Goal: Task Accomplishment & Management: Manage account settings

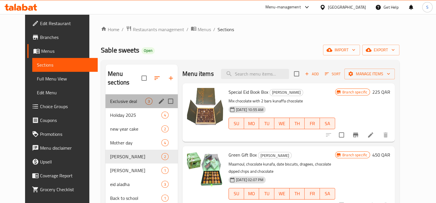
click at [116, 96] on div "Exclusive deal 3" at bounding box center [141, 101] width 72 height 14
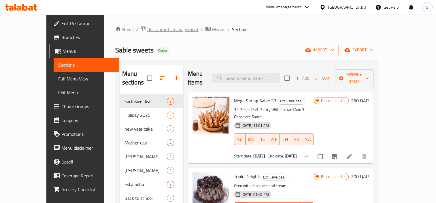
click at [147, 32] on span "Restaurants management" at bounding box center [172, 29] width 51 height 7
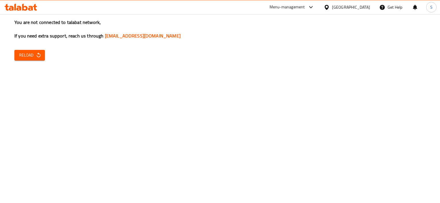
drag, startPoint x: 126, startPoint y: 102, endPoint x: 107, endPoint y: 87, distance: 24.4
click at [114, 104] on div "You are not connected to talabat network, If you need extra support, reach us t…" at bounding box center [220, 101] width 440 height 203
drag, startPoint x: 22, startPoint y: 56, endPoint x: 65, endPoint y: 76, distance: 48.0
click at [22, 56] on span "Reload" at bounding box center [29, 55] width 21 height 7
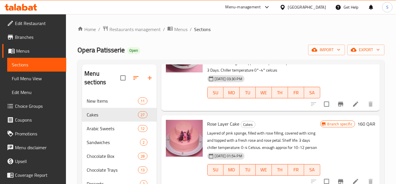
scroll to position [183, 0]
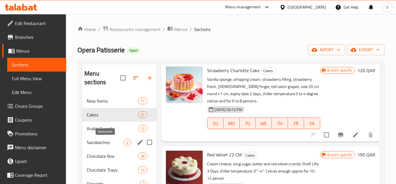
click at [109, 143] on span "Sandwiches" at bounding box center [105, 142] width 37 height 7
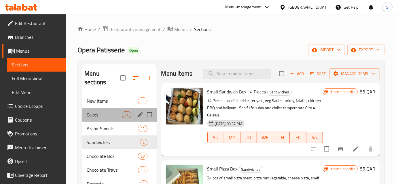
click at [118, 120] on div "Cakes 27" at bounding box center [119, 115] width 74 height 14
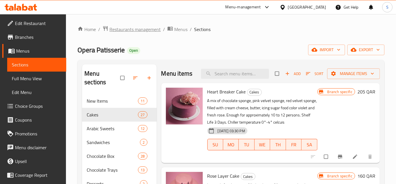
click at [117, 31] on span "Restaurants management" at bounding box center [134, 29] width 51 height 7
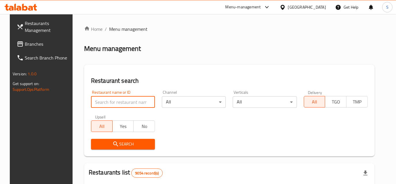
click at [106, 100] on input "search" at bounding box center [123, 102] width 64 height 12
type input "sable"
click button "Search" at bounding box center [123, 144] width 64 height 11
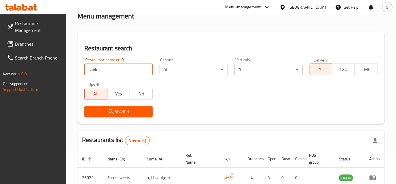
scroll to position [78, 0]
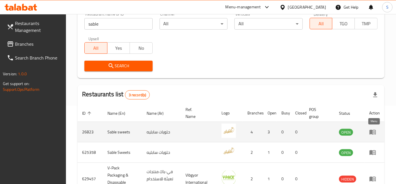
click at [376, 130] on icon "enhanced table" at bounding box center [372, 132] width 6 height 5
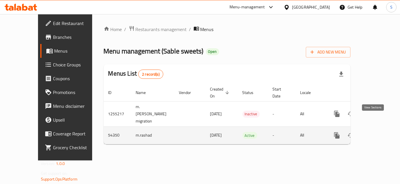
click at [376, 132] on icon "enhanced table" at bounding box center [378, 135] width 7 height 7
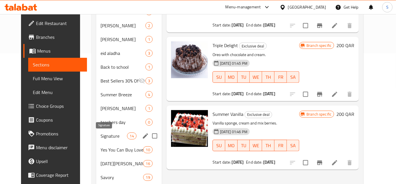
scroll to position [191, 0]
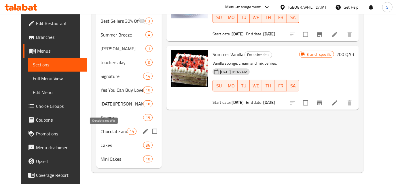
click at [111, 133] on span "Chocolate and gifts" at bounding box center [114, 131] width 26 height 7
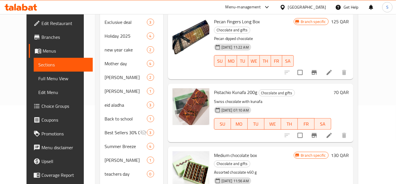
scroll to position [60, 0]
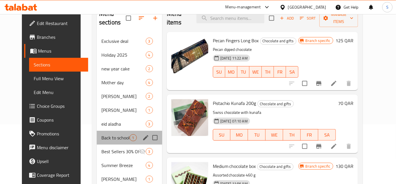
click at [97, 131] on div "Back to school 1" at bounding box center [129, 138] width 65 height 14
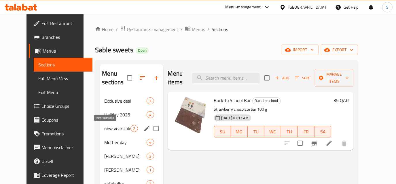
click at [104, 131] on span "new year cake" at bounding box center [117, 128] width 26 height 7
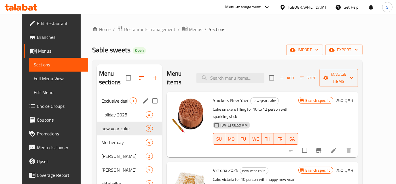
click at [108, 105] on div "Exclusive deal 3" at bounding box center [129, 101] width 65 height 14
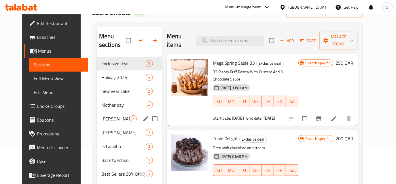
scroll to position [52, 0]
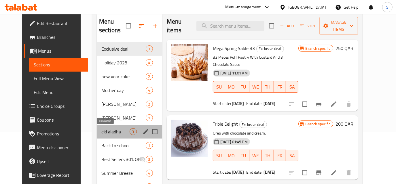
click at [111, 130] on span "eid aladha" at bounding box center [115, 131] width 28 height 7
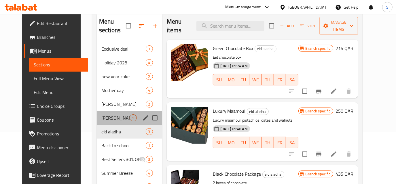
click at [110, 113] on div "OMRAH MOUBARAKAH 1" at bounding box center [129, 118] width 65 height 14
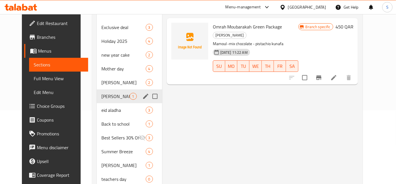
scroll to position [105, 0]
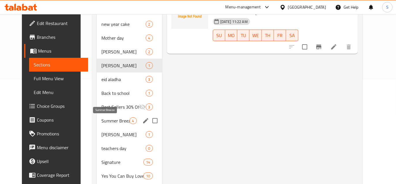
click at [111, 120] on span "Summer Breeze" at bounding box center [115, 120] width 28 height 7
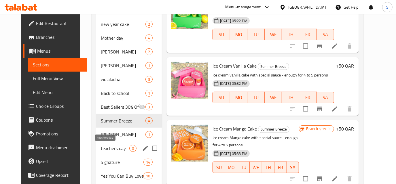
click at [107, 145] on span "teachers day" at bounding box center [115, 148] width 29 height 7
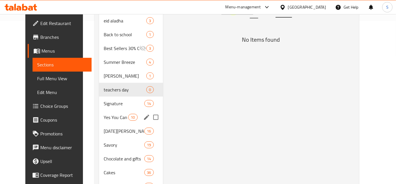
scroll to position [191, 0]
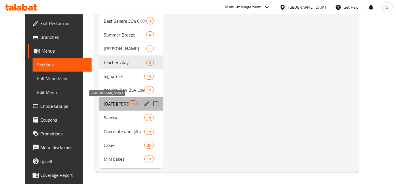
click at [104, 103] on span "Ramadan Hal Helalu" at bounding box center [116, 103] width 24 height 7
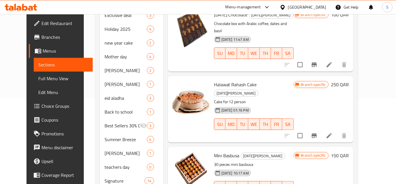
scroll to position [7, 0]
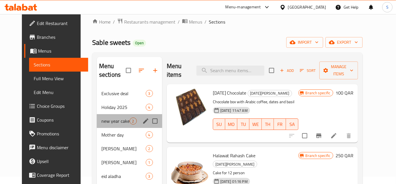
click at [97, 126] on div "new year cake 2" at bounding box center [129, 121] width 65 height 14
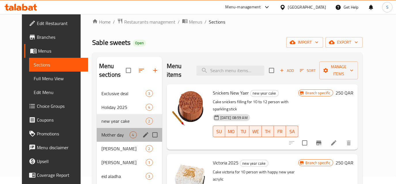
click at [98, 138] on div "Mother day 4" at bounding box center [129, 135] width 65 height 14
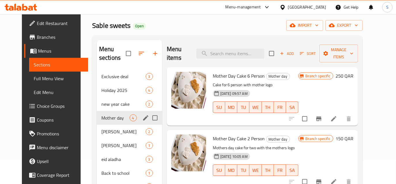
scroll to position [34, 0]
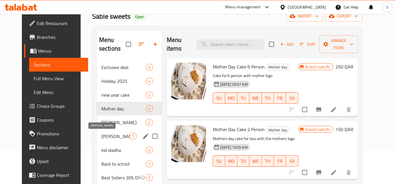
click at [101, 138] on span "OMRAH MOUBARAKAH" at bounding box center [115, 136] width 28 height 7
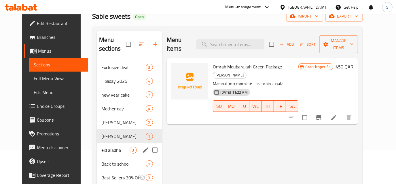
click at [106, 153] on div "eid aladha 3" at bounding box center [129, 150] width 65 height 14
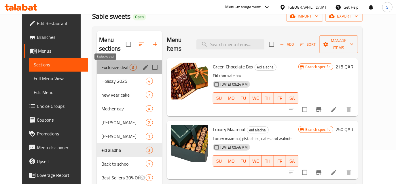
click at [101, 69] on span "Exclusive deal" at bounding box center [115, 67] width 28 height 7
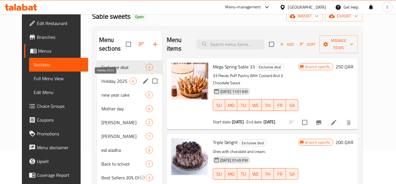
click at [101, 82] on span "Holiday 2025" at bounding box center [115, 81] width 28 height 7
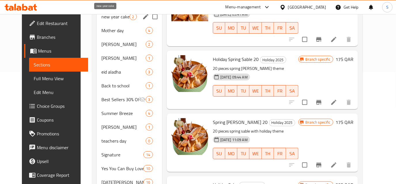
scroll to position [112, 0]
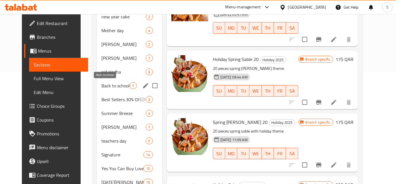
click at [101, 82] on span "Back to school" at bounding box center [115, 85] width 28 height 7
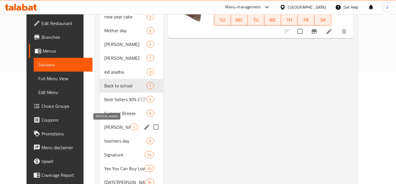
click at [111, 128] on span "Adha moubarak" at bounding box center [117, 127] width 26 height 7
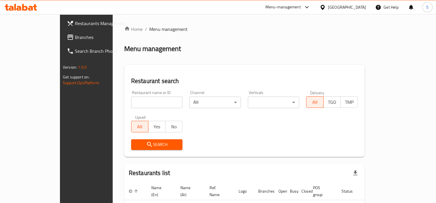
click at [140, 105] on input "search" at bounding box center [157, 102] width 52 height 12
type input "batteel"
click button "Search" at bounding box center [157, 144] width 52 height 11
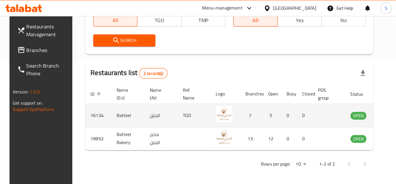
scroll to position [88, 0]
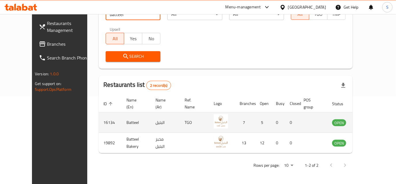
click at [369, 122] on icon "enhanced table" at bounding box center [366, 123] width 6 height 5
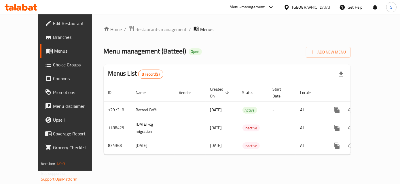
click at [53, 25] on span "Edit Restaurant" at bounding box center [76, 23] width 47 height 7
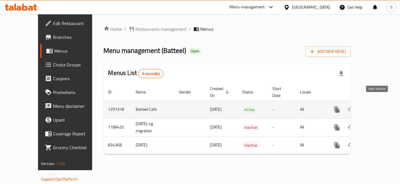
click at [377, 106] on icon "enhanced table" at bounding box center [378, 109] width 7 height 7
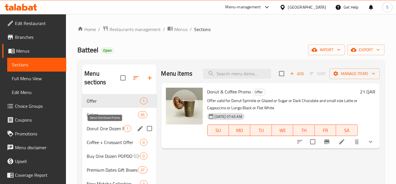
click at [94, 128] on span "Donut One Dozen Promo" at bounding box center [105, 128] width 37 height 7
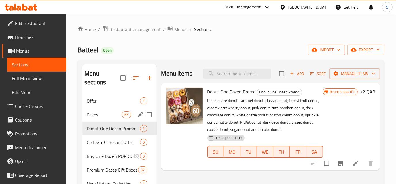
click at [109, 108] on div "Cakes 65" at bounding box center [119, 115] width 74 height 14
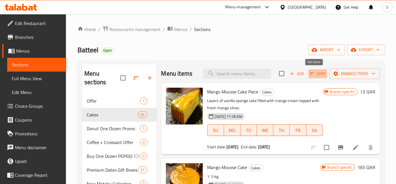
click at [318, 73] on span "Sort" at bounding box center [318, 74] width 16 height 7
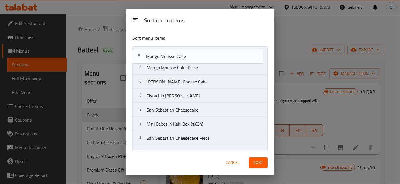
drag, startPoint x: 187, startPoint y: 68, endPoint x: 187, endPoint y: 54, distance: 13.8
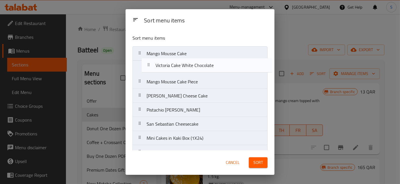
drag, startPoint x: 200, startPoint y: 79, endPoint x: 208, endPoint y: 60, distance: 20.0
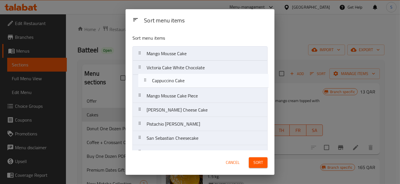
drag, startPoint x: 205, startPoint y: 86, endPoint x: 209, endPoint y: 84, distance: 4.7
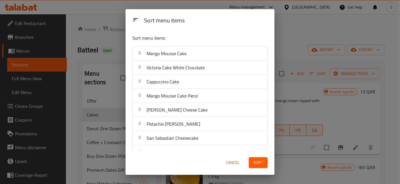
drag, startPoint x: 220, startPoint y: 80, endPoint x: 211, endPoint y: 81, distance: 9.0
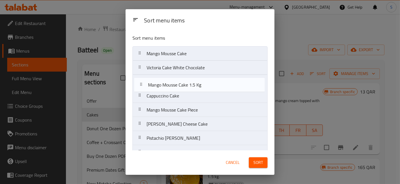
drag, startPoint x: 211, startPoint y: 81, endPoint x: 211, endPoint y: 87, distance: 6.3
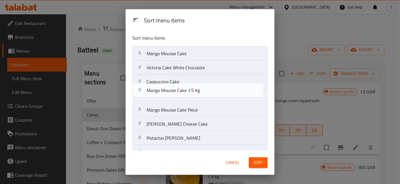
drag, startPoint x: 211, startPoint y: 87, endPoint x: 212, endPoint y: 98, distance: 10.7
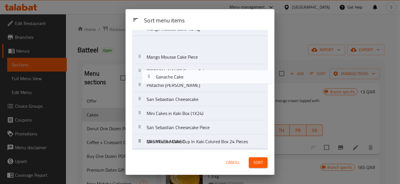
scroll to position [26, 0]
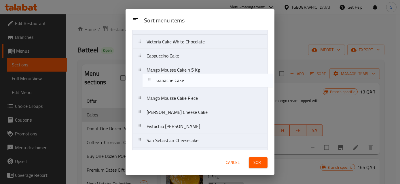
drag, startPoint x: 200, startPoint y: 88, endPoint x: 213, endPoint y: 75, distance: 17.3
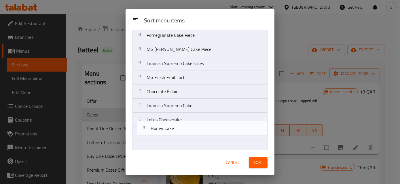
scroll to position [580, 0]
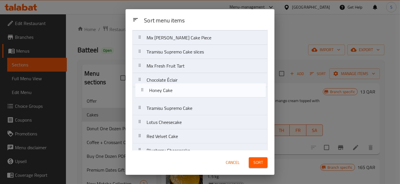
drag, startPoint x: 208, startPoint y: 95, endPoint x: 212, endPoint y: 49, distance: 46.2
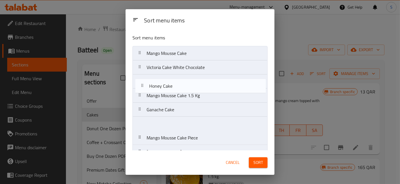
scroll to position [0, 0]
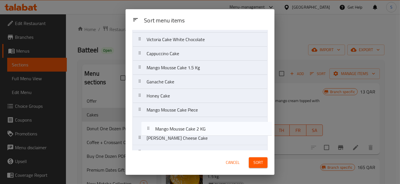
scroll to position [30, 0]
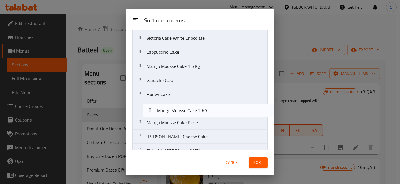
drag, startPoint x: 237, startPoint y: 81, endPoint x: 238, endPoint y: 111, distance: 29.4
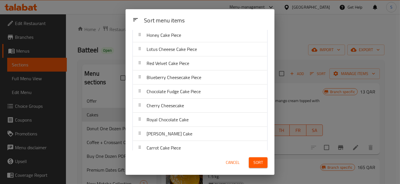
scroll to position [789, 0]
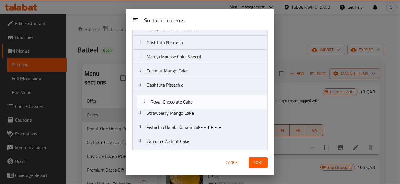
scroll to position [239, 0]
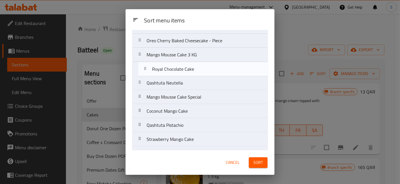
drag, startPoint x: 215, startPoint y: 149, endPoint x: 219, endPoint y: 65, distance: 84.2
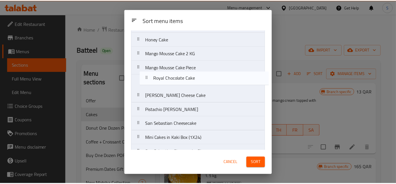
scroll to position [81, 0]
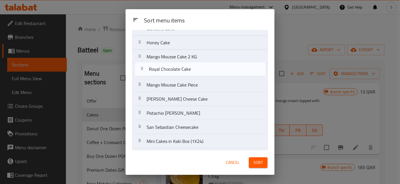
drag, startPoint x: 220, startPoint y: 120, endPoint x: 223, endPoint y: 68, distance: 52.7
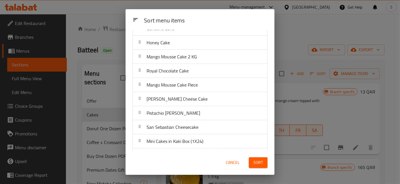
click at [258, 161] on span "Sort" at bounding box center [258, 162] width 10 height 7
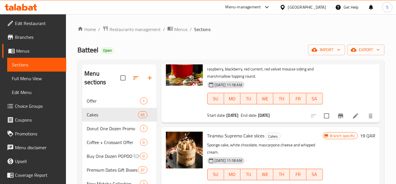
scroll to position [3089, 0]
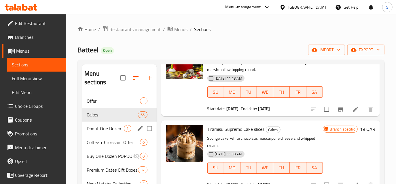
click at [111, 127] on span "Donut One Dozen Promo" at bounding box center [105, 128] width 37 height 7
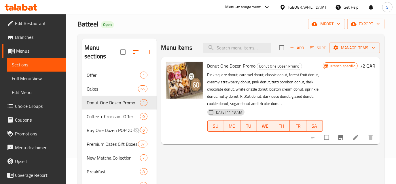
scroll to position [26, 0]
click at [355, 137] on icon at bounding box center [355, 137] width 5 height 5
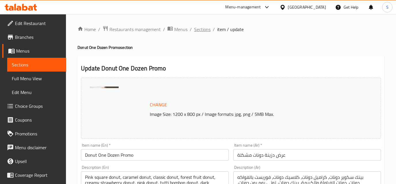
click at [207, 29] on span "Sections" at bounding box center [202, 29] width 16 height 7
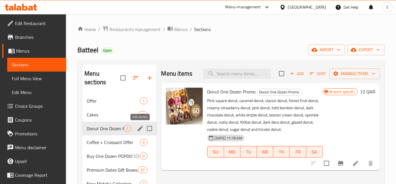
click at [139, 126] on icon "edit" at bounding box center [140, 128] width 7 height 7
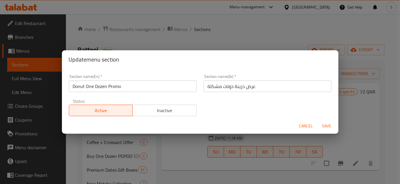
click at [153, 107] on span "Inactive" at bounding box center [164, 111] width 59 height 8
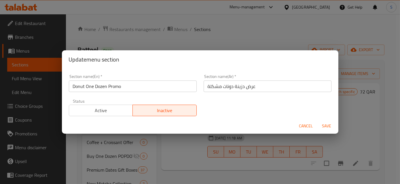
click at [333, 128] on button "Save" at bounding box center [327, 126] width 18 height 11
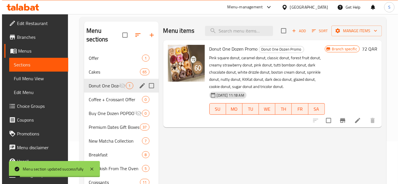
scroll to position [52, 0]
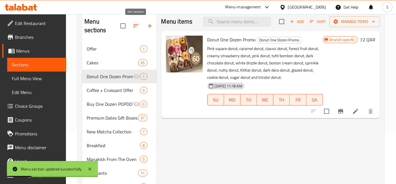
click at [136, 27] on icon "button" at bounding box center [135, 25] width 7 height 7
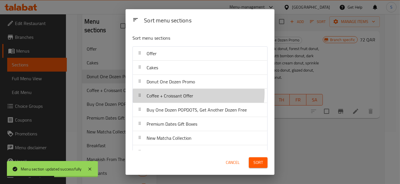
click at [195, 93] on div "Coffee + Croissant Offer" at bounding box center [200, 96] width 130 height 14
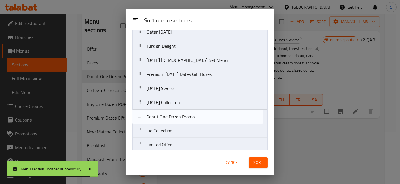
scroll to position [530, 0]
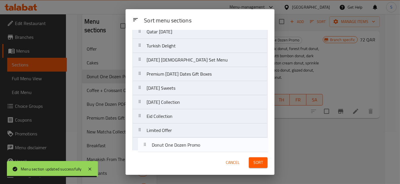
drag, startPoint x: 204, startPoint y: 80, endPoint x: 213, endPoint y: 143, distance: 63.6
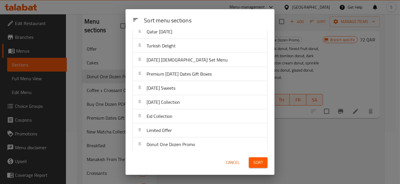
click at [263, 160] on button "Sort" at bounding box center [258, 163] width 19 height 11
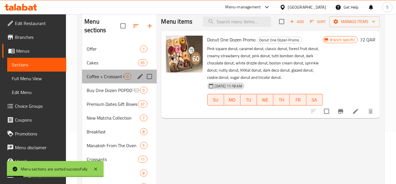
click at [112, 72] on div "Coffee + Croissant Offer 0" at bounding box center [119, 77] width 74 height 14
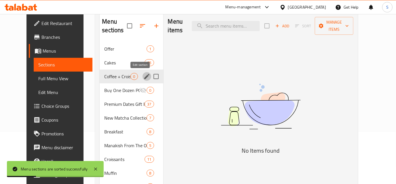
click at [143, 75] on icon "edit" at bounding box center [146, 76] width 7 height 7
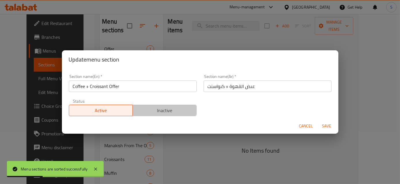
click at [154, 106] on button "Inactive" at bounding box center [164, 111] width 64 height 12
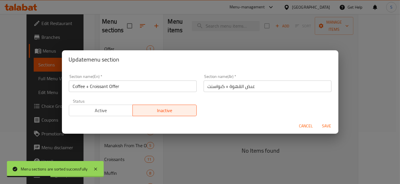
click at [325, 125] on span "Save" at bounding box center [327, 126] width 14 height 7
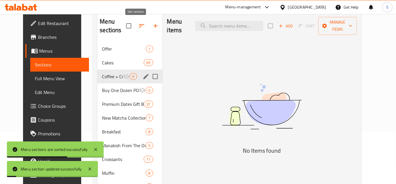
click at [139, 27] on button "button" at bounding box center [142, 26] width 14 height 14
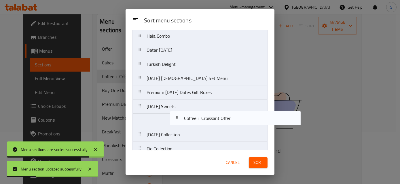
scroll to position [530, 0]
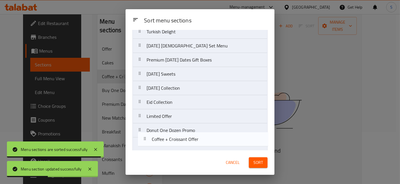
drag, startPoint x: 204, startPoint y: 86, endPoint x: 211, endPoint y: 150, distance: 64.6
click at [211, 150] on div "Sort menu sections Offer Cakes Coffee + Croissant Offer Buy One Dozen POPDOTS, …" at bounding box center [200, 90] width 149 height 121
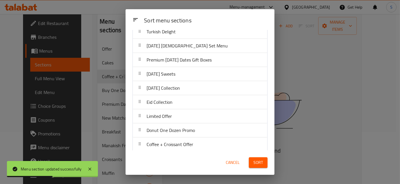
click at [262, 163] on button "Sort" at bounding box center [258, 163] width 19 height 11
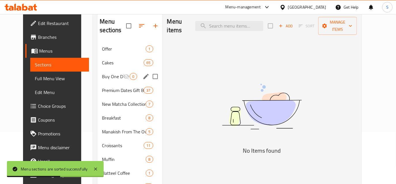
click at [126, 81] on div "Buy One Dozen POPDOTS, Get Another Dozen Free 0" at bounding box center [129, 77] width 65 height 14
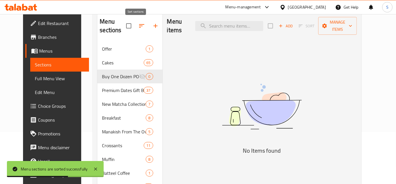
click at [138, 24] on icon "button" at bounding box center [141, 25] width 7 height 7
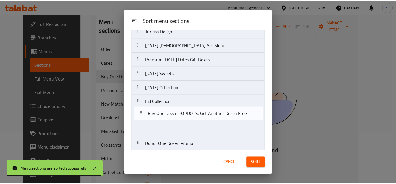
scroll to position [530, 0]
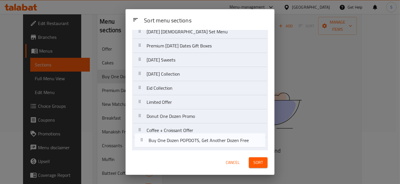
drag, startPoint x: 164, startPoint y: 83, endPoint x: 168, endPoint y: 148, distance: 64.9
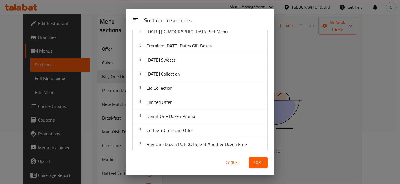
click at [254, 160] on span "Sort" at bounding box center [258, 162] width 10 height 7
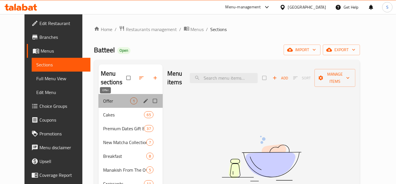
click at [120, 102] on span "Offer" at bounding box center [116, 101] width 27 height 7
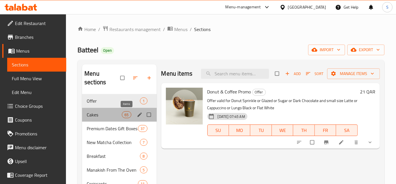
click at [122, 112] on span "65" at bounding box center [126, 114] width 9 height 5
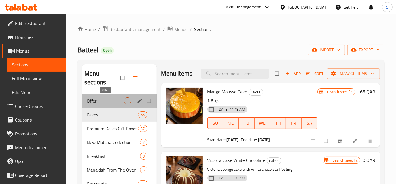
click at [113, 99] on span "Offer" at bounding box center [105, 101] width 37 height 7
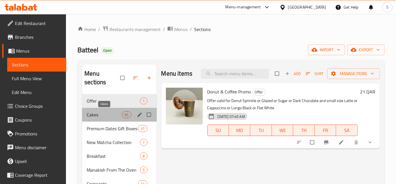
click at [107, 116] on span "Cakes" at bounding box center [104, 114] width 35 height 7
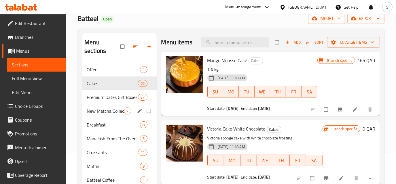
scroll to position [52, 0]
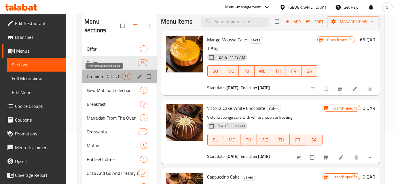
click at [110, 75] on span "Premium Dates Gift Boxes" at bounding box center [104, 76] width 35 height 7
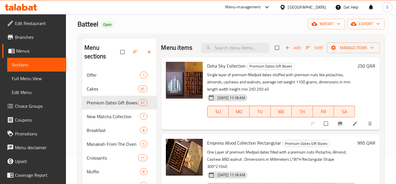
scroll to position [183, 0]
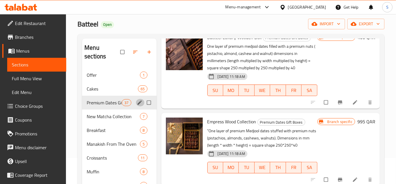
click at [141, 100] on icon "edit" at bounding box center [140, 103] width 6 height 6
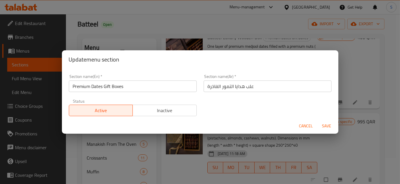
click at [77, 82] on input "Premium Dates Gift Boxes" at bounding box center [133, 87] width 128 height 12
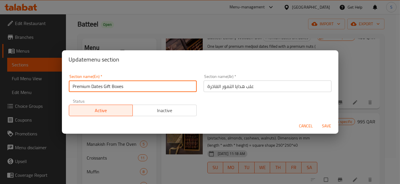
click at [77, 82] on input "Premium Dates Gift Boxes" at bounding box center [133, 87] width 128 height 12
type input "Dates Gift Boxes"
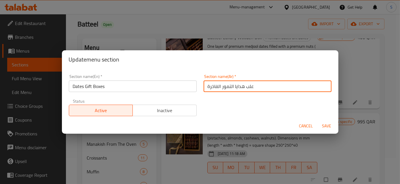
click at [259, 87] on input "علب هدايا التمور الفاخرة" at bounding box center [268, 87] width 128 height 12
click at [261, 84] on input "علب هدايا التمور الفاخرة" at bounding box center [268, 87] width 128 height 12
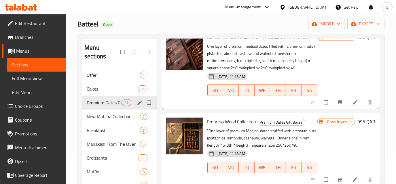
click at [140, 101] on icon "edit" at bounding box center [140, 103] width 6 height 6
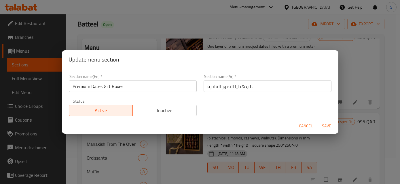
click at [86, 87] on input "Premium Dates Gift Boxes" at bounding box center [133, 87] width 128 height 12
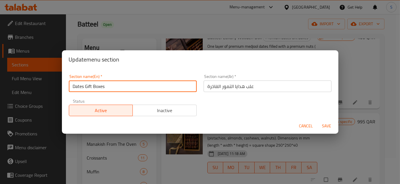
type input "Dates Gift Boxes"
click at [318, 121] on button "Save" at bounding box center [327, 126] width 18 height 11
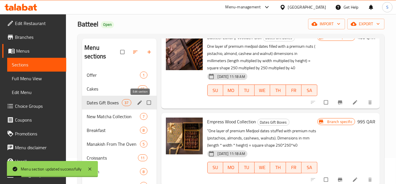
click at [138, 101] on icon "edit" at bounding box center [140, 103] width 6 height 6
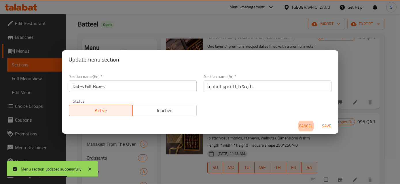
click at [210, 87] on input "علب هدايا التمور الفاخرة" at bounding box center [268, 87] width 128 height 12
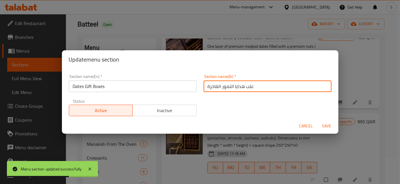
click at [210, 87] on input "علب هدايا التمور الفاخرة" at bounding box center [268, 87] width 128 height 12
type input "علب هدايا التمور"
click at [318, 121] on button "Save" at bounding box center [327, 126] width 18 height 11
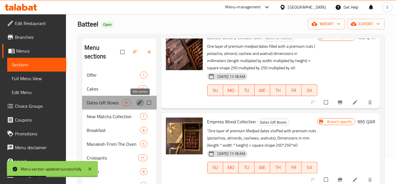
click at [141, 104] on icon "edit" at bounding box center [140, 103] width 6 height 6
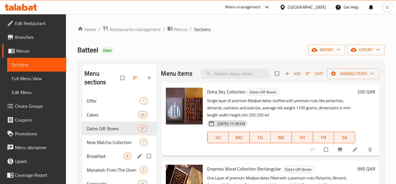
scroll to position [26, 0]
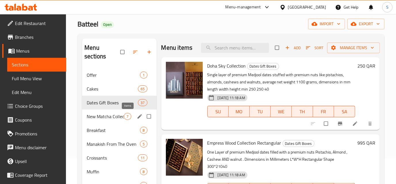
click at [127, 114] on span "7" at bounding box center [127, 116] width 7 height 5
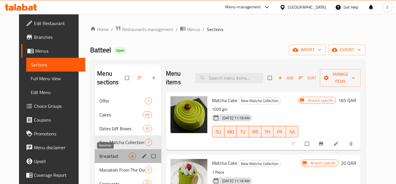
click at [113, 155] on span "Breakfast" at bounding box center [113, 156] width 29 height 7
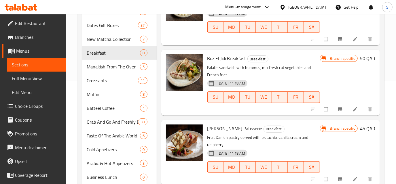
scroll to position [157, 0]
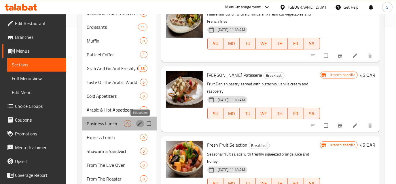
click at [140, 125] on icon "edit" at bounding box center [140, 124] width 6 height 6
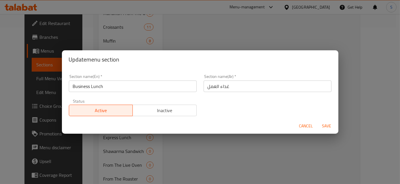
click at [151, 110] on span "Inactive" at bounding box center [164, 111] width 59 height 8
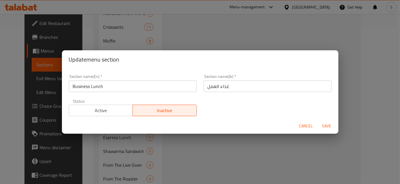
click at [324, 128] on span "Save" at bounding box center [327, 126] width 14 height 7
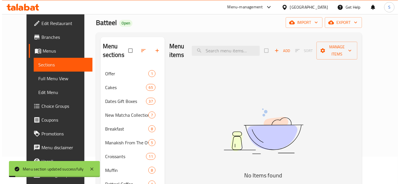
scroll to position [26, 0]
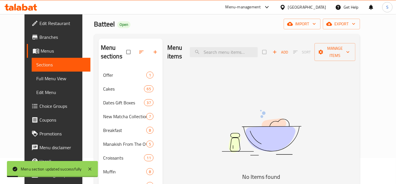
click at [139, 53] on icon "button" at bounding box center [141, 52] width 4 height 3
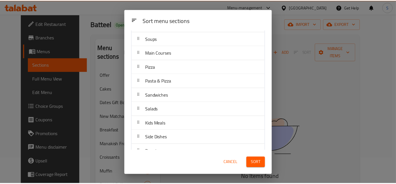
scroll to position [288, 0]
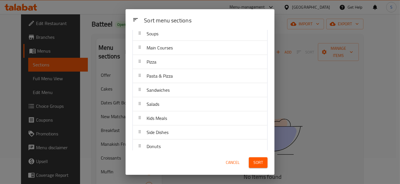
click at [231, 165] on span "Cancel" at bounding box center [233, 162] width 14 height 7
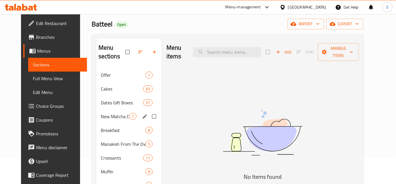
scroll to position [52, 0]
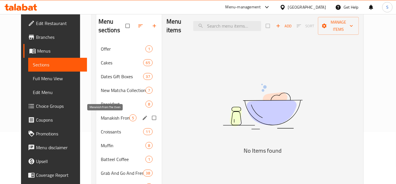
click at [102, 117] on span "Manakish From The Oven" at bounding box center [115, 118] width 29 height 7
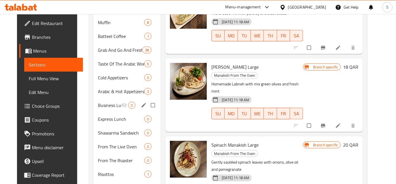
scroll to position [236, 0]
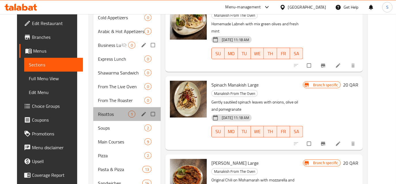
click at [121, 108] on div "Risottos 1" at bounding box center [126, 114] width 67 height 14
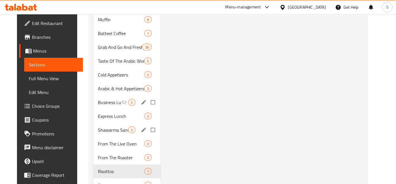
scroll to position [209, 0]
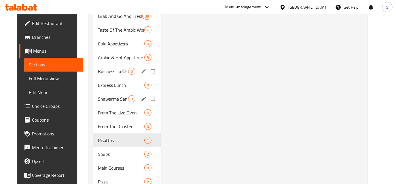
click at [118, 93] on div "Shawarma Sandwich 0" at bounding box center [126, 99] width 67 height 14
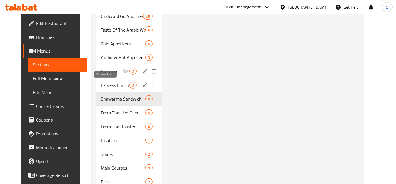
click at [118, 85] on span "Express Lunch" at bounding box center [115, 85] width 29 height 7
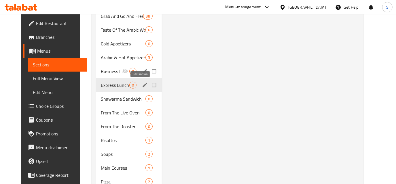
click at [143, 85] on icon "edit" at bounding box center [145, 85] width 4 height 4
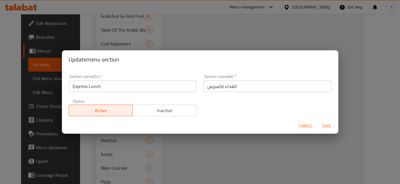
click at [163, 110] on span "Inactive" at bounding box center [164, 111] width 59 height 8
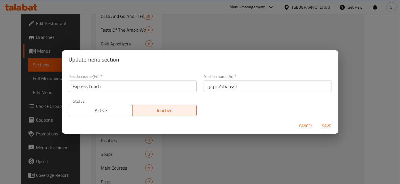
click at [328, 125] on span "Save" at bounding box center [327, 126] width 14 height 7
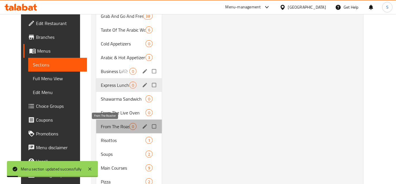
click at [119, 127] on span "From The Roaster" at bounding box center [115, 126] width 29 height 7
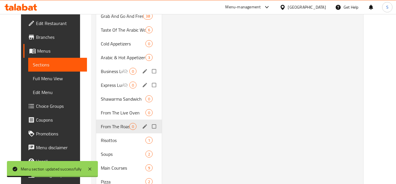
click at [142, 127] on icon "edit" at bounding box center [145, 127] width 6 height 6
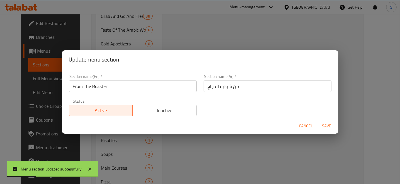
click at [154, 112] on span "Inactive" at bounding box center [164, 111] width 59 height 8
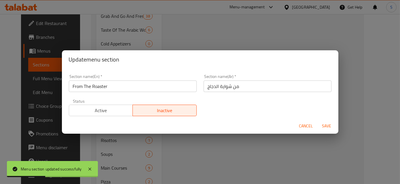
click at [322, 127] on span "Save" at bounding box center [327, 126] width 14 height 7
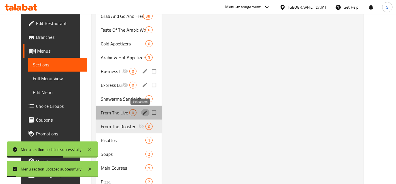
click at [142, 114] on icon "edit" at bounding box center [145, 113] width 6 height 6
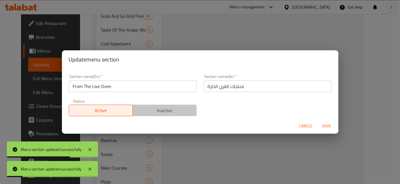
click at [185, 113] on span "Inactive" at bounding box center [164, 111] width 59 height 8
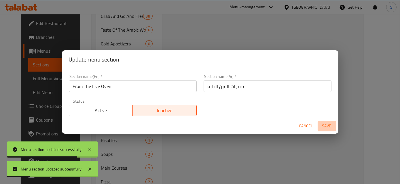
click at [328, 124] on span "Save" at bounding box center [327, 126] width 14 height 7
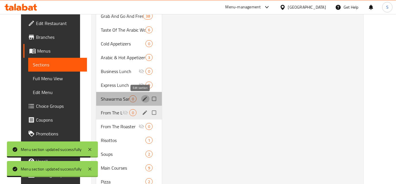
click at [143, 99] on icon "edit" at bounding box center [145, 99] width 4 height 4
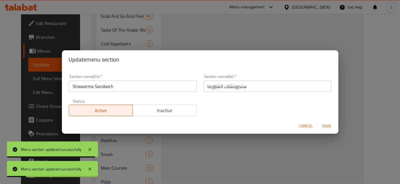
click at [183, 107] on span "Inactive" at bounding box center [164, 111] width 59 height 8
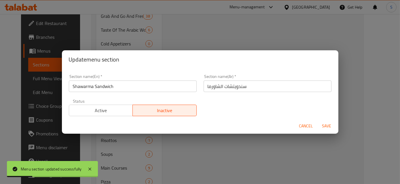
click at [321, 126] on span "Save" at bounding box center [327, 126] width 14 height 7
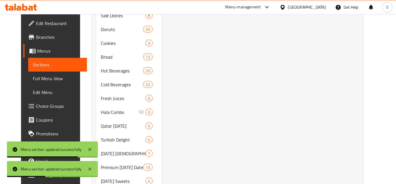
scroll to position [550, 0]
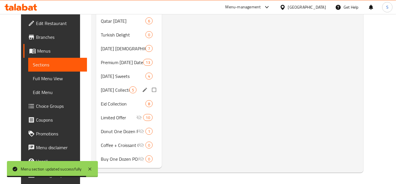
click at [116, 94] on div "Mother's Day Collection 5" at bounding box center [129, 90] width 66 height 14
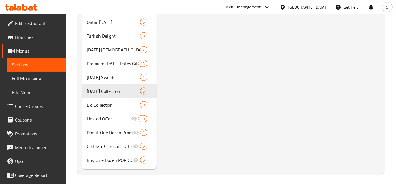
scroll to position [550, 0]
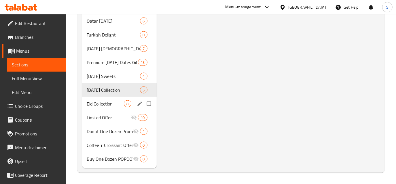
click at [116, 97] on div "Eid Collection 8" at bounding box center [119, 104] width 74 height 14
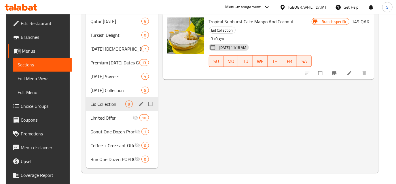
scroll to position [550, 0]
click at [138, 106] on icon "edit" at bounding box center [141, 104] width 6 height 6
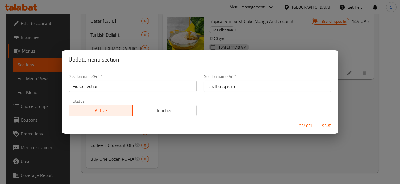
click at [74, 89] on input "Eid Collection" at bounding box center [133, 87] width 128 height 12
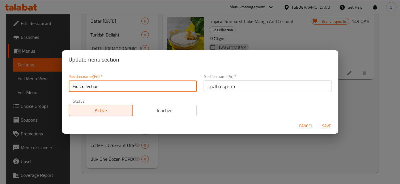
click at [74, 89] on input "Eid Collection" at bounding box center [133, 87] width 128 height 12
type input "SummerCollection"
click at [300, 129] on span "Cancel" at bounding box center [306, 126] width 14 height 7
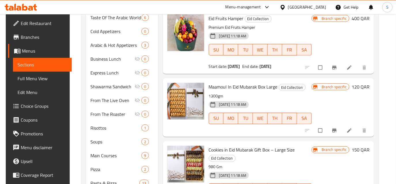
scroll to position [157, 0]
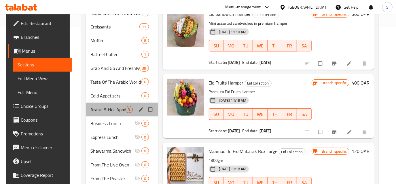
click at [111, 105] on div "Arabic & Hot Appetizers 3" at bounding box center [122, 110] width 72 height 14
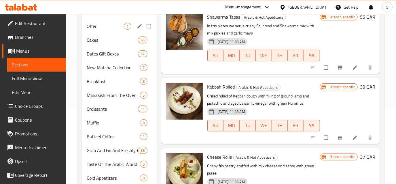
scroll to position [0, 0]
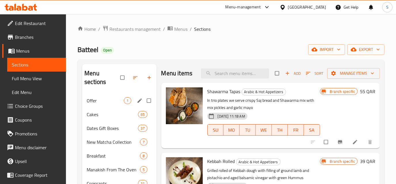
click at [111, 106] on div "Offer 1" at bounding box center [119, 101] width 74 height 14
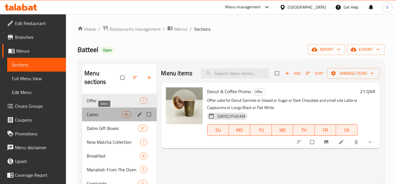
click at [111, 113] on span "Cakes" at bounding box center [104, 114] width 35 height 7
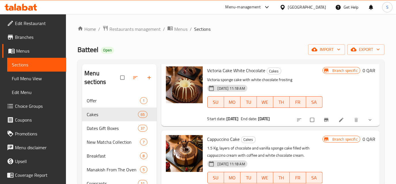
scroll to position [105, 0]
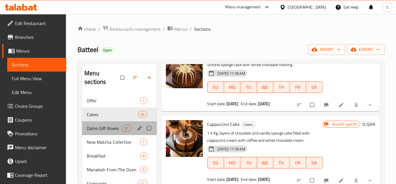
click at [118, 132] on div "Dates Gift Boxes 37" at bounding box center [119, 129] width 74 height 14
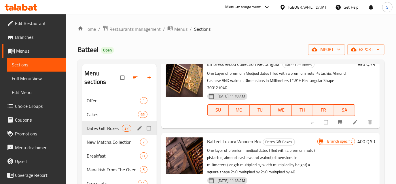
click at [139, 130] on icon "edit" at bounding box center [140, 129] width 6 height 6
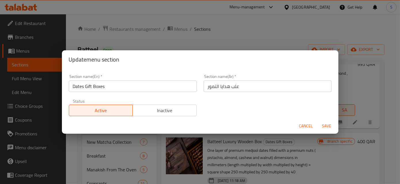
click at [90, 87] on input "Dates Gift Boxes" at bounding box center [133, 87] width 128 height 12
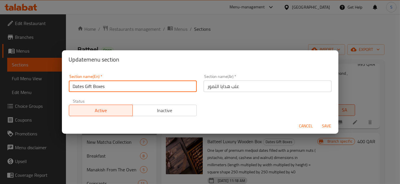
click at [90, 87] on input "Dates Gift Boxes" at bounding box center [133, 87] width 128 height 12
type input "Dates Boxes"
click at [220, 87] on input "علب هدايا التمور" at bounding box center [268, 87] width 128 height 12
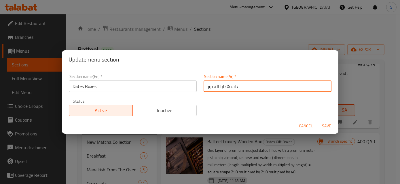
click at [220, 87] on input "علب هدايا التمور" at bounding box center [268, 87] width 128 height 12
type input "علب التمور"
click at [318, 121] on button "Save" at bounding box center [327, 126] width 18 height 11
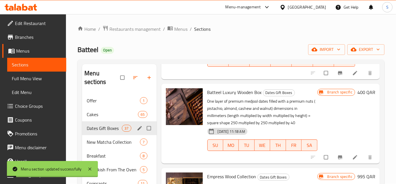
scroll to position [157, 0]
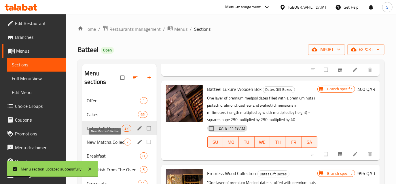
click at [120, 145] on span "New Matcha Collection" at bounding box center [105, 142] width 37 height 7
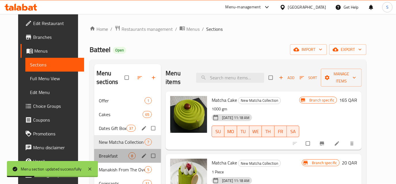
click at [119, 149] on div "Breakfast 8" at bounding box center [127, 156] width 67 height 14
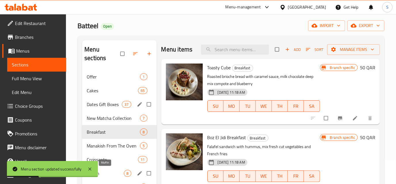
scroll to position [53, 0]
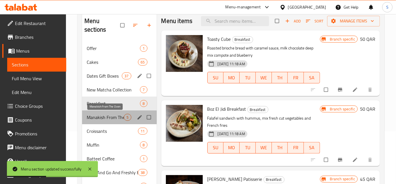
click at [117, 120] on span "Manakish From The Oven" at bounding box center [105, 117] width 37 height 7
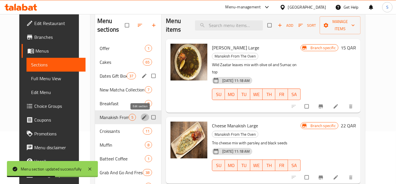
click at [141, 121] on button "edit" at bounding box center [145, 117] width 9 height 7
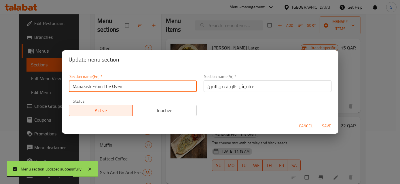
drag, startPoint x: 97, startPoint y: 87, endPoint x: 92, endPoint y: 87, distance: 4.6
click at [92, 87] on input "Manakish From The Oven" at bounding box center [133, 87] width 128 height 12
type input "Manakish"
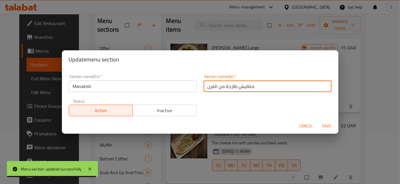
drag, startPoint x: 235, startPoint y: 87, endPoint x: 206, endPoint y: 89, distance: 28.6
click at [206, 89] on input "مناقيش طازجة من الفرن" at bounding box center [268, 87] width 128 height 12
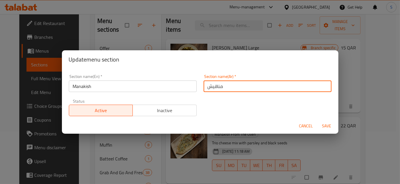
type input "مناقيش"
click at [318, 121] on button "Save" at bounding box center [327, 126] width 18 height 11
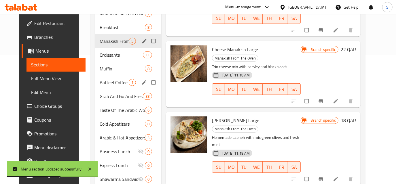
scroll to position [131, 0]
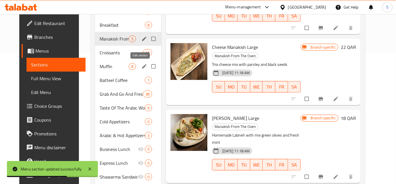
click at [142, 68] on icon "edit" at bounding box center [144, 66] width 4 height 4
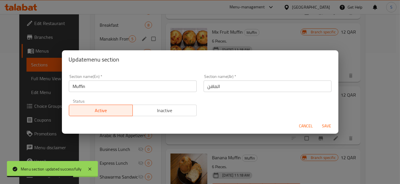
click at [131, 90] on input "Muffin" at bounding box center [133, 87] width 128 height 12
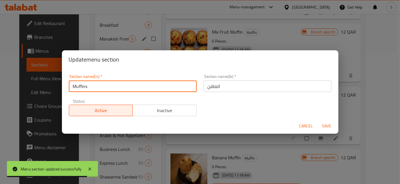
type input "Muffins"
click at [318, 121] on button "Save" at bounding box center [327, 126] width 18 height 11
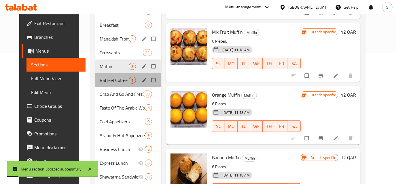
click at [103, 76] on div "Batteel Coffee 1" at bounding box center [128, 80] width 67 height 14
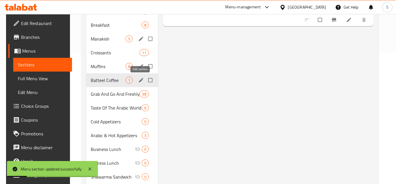
click at [139, 81] on icon "edit" at bounding box center [141, 80] width 4 height 4
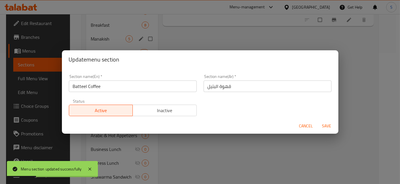
click at [309, 126] on span "Cancel" at bounding box center [306, 126] width 14 height 7
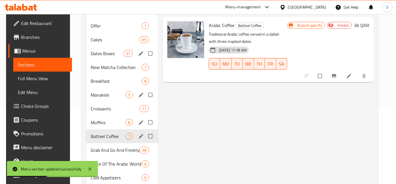
scroll to position [131, 0]
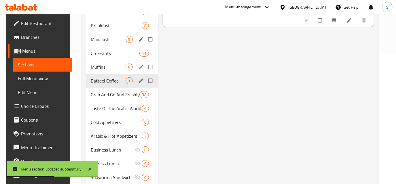
click at [138, 82] on icon "edit" at bounding box center [141, 81] width 6 height 6
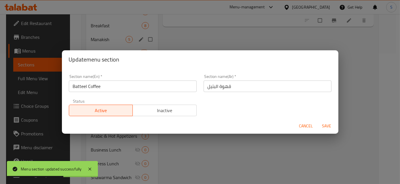
click at [84, 87] on input "Batteel Coffee" at bounding box center [133, 87] width 128 height 12
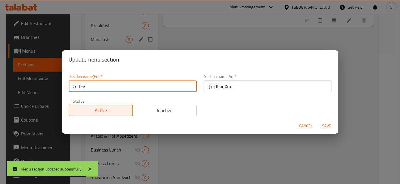
type input "Coffee"
click at [212, 87] on input "قهوة البتيل" at bounding box center [268, 87] width 128 height 12
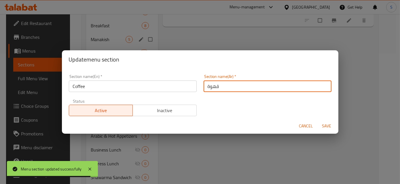
type input "قهوة"
click at [318, 121] on button "Save" at bounding box center [327, 126] width 18 height 11
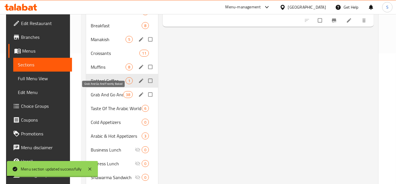
click at [111, 92] on span "Grab And Go And Freshly Baked" at bounding box center [107, 94] width 33 height 7
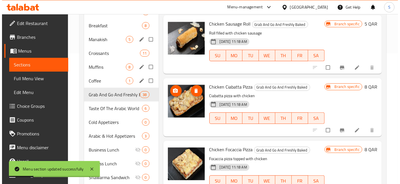
scroll to position [26, 0]
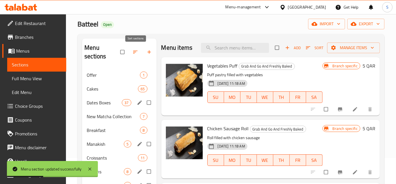
click at [136, 53] on icon "button" at bounding box center [135, 52] width 6 height 6
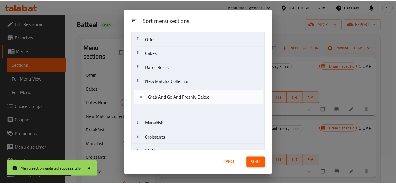
scroll to position [0, 0]
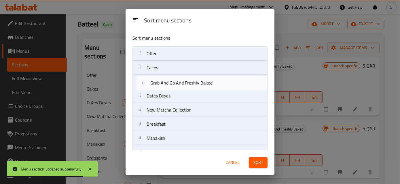
drag, startPoint x: 177, startPoint y: 99, endPoint x: 183, endPoint y: 77, distance: 22.8
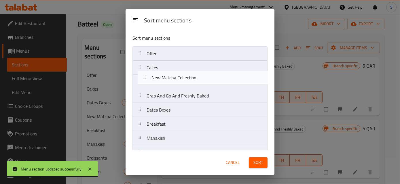
drag, startPoint x: 183, startPoint y: 110, endPoint x: 188, endPoint y: 78, distance: 32.9
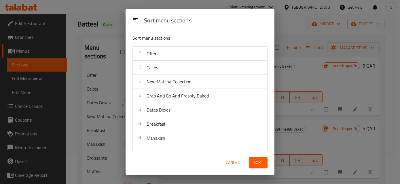
click at [256, 162] on span "Sort" at bounding box center [258, 162] width 10 height 7
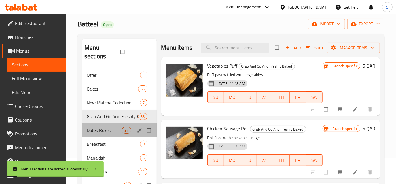
click at [125, 133] on div "37" at bounding box center [126, 130] width 9 height 7
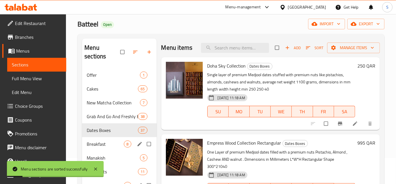
click at [119, 149] on div "Breakfast 8" at bounding box center [119, 144] width 74 height 14
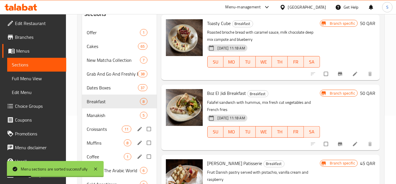
scroll to position [78, 0]
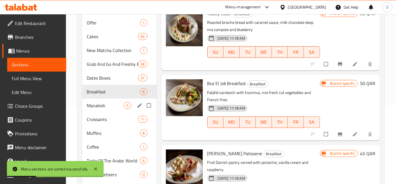
click at [120, 109] on div "Manakish 5" at bounding box center [119, 106] width 74 height 14
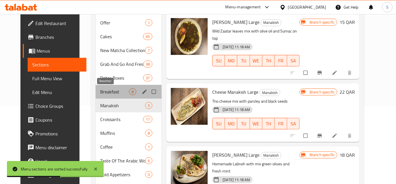
click at [110, 91] on span "Breakfast" at bounding box center [114, 91] width 29 height 7
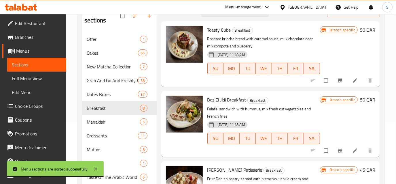
scroll to position [26, 0]
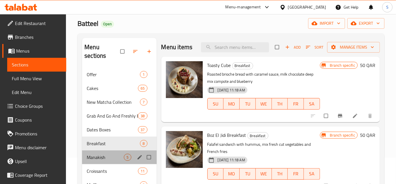
click at [127, 153] on div "Manakish 5" at bounding box center [119, 158] width 74 height 14
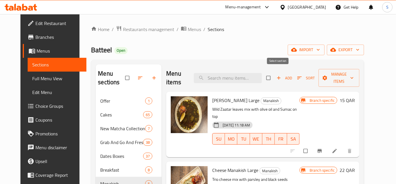
click at [275, 75] on input "checkbox" at bounding box center [269, 78] width 12 height 11
checkbox input "true"
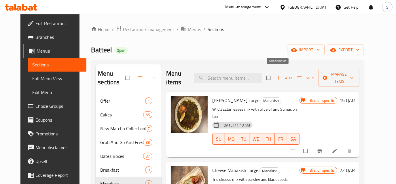
checkbox input "true"
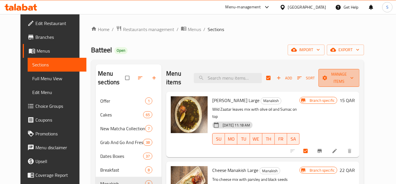
click at [346, 72] on span "Manage items" at bounding box center [339, 78] width 32 height 14
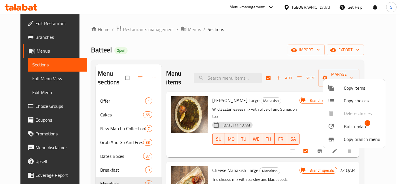
click at [314, 76] on div at bounding box center [200, 92] width 400 height 184
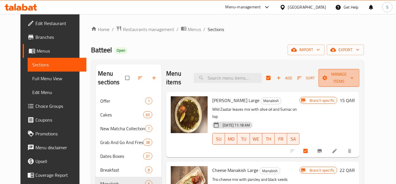
click at [348, 75] on span "Manage items" at bounding box center [339, 78] width 32 height 14
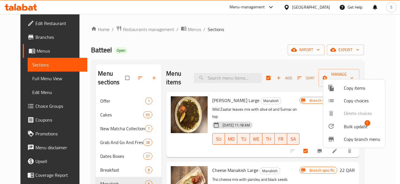
click at [369, 89] on span "Copy items" at bounding box center [362, 88] width 37 height 7
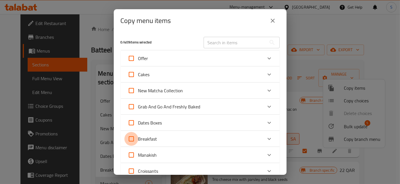
click at [127, 141] on input "Breakfast" at bounding box center [131, 139] width 14 height 14
checkbox input "true"
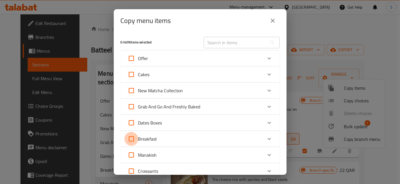
checkbox input "true"
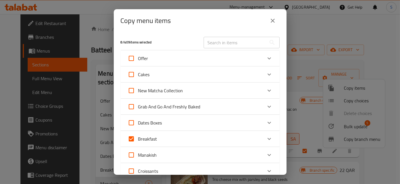
click at [130, 139] on input "Breakfast" at bounding box center [131, 139] width 14 height 14
checkbox input "false"
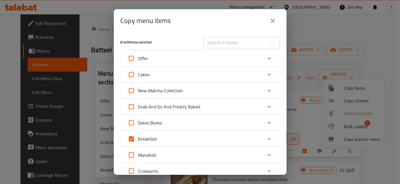
checkbox input "false"
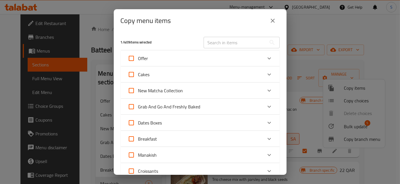
click at [160, 158] on div "Manakish" at bounding box center [195, 155] width 135 height 14
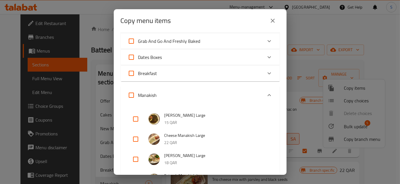
scroll to position [78, 0]
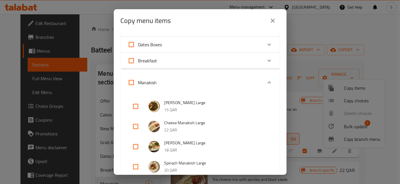
click at [136, 108] on input "checkbox" at bounding box center [136, 107] width 14 height 14
checkbox input "true"
click at [136, 128] on input "checkbox" at bounding box center [136, 127] width 14 height 14
checkbox input "true"
click at [133, 84] on input "Manakish" at bounding box center [131, 83] width 14 height 14
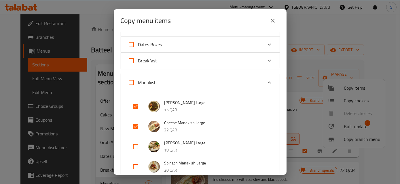
checkbox input "true"
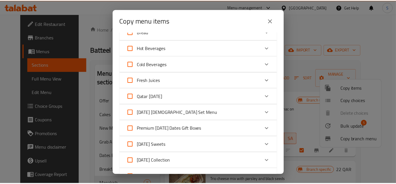
scroll to position [649, 0]
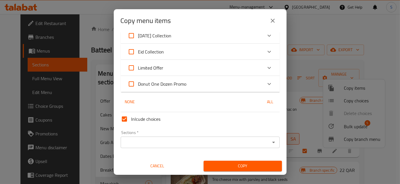
click at [187, 147] on div "Sections *" at bounding box center [200, 143] width 159 height 12
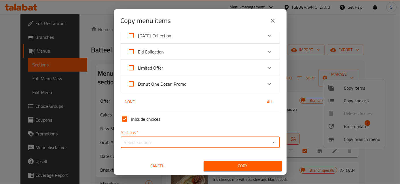
click at [179, 141] on input "Sections   *" at bounding box center [195, 143] width 146 height 8
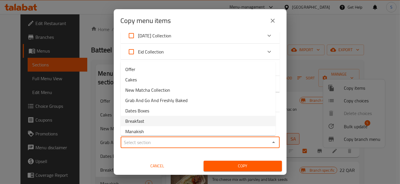
click at [153, 117] on li "Breakfast" at bounding box center [198, 121] width 155 height 10
type input "Breakfast"
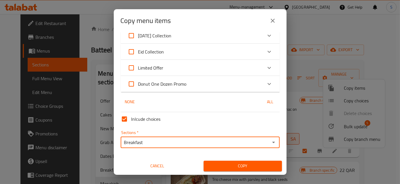
click at [222, 166] on span "Copy" at bounding box center [242, 166] width 69 height 7
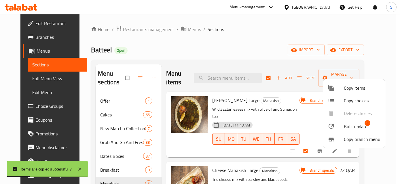
click at [189, 51] on div at bounding box center [200, 92] width 400 height 184
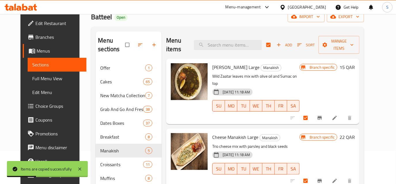
scroll to position [78, 0]
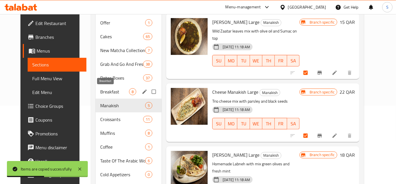
click at [119, 94] on span "Breakfast" at bounding box center [114, 91] width 29 height 7
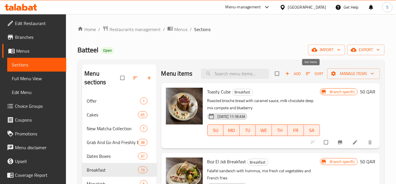
click at [305, 76] on icon "button" at bounding box center [308, 74] width 6 height 6
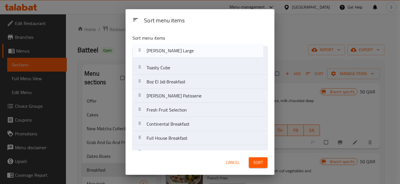
drag, startPoint x: 211, startPoint y: 127, endPoint x: 212, endPoint y: 48, distance: 79.2
click at [212, 48] on nav "Toasty Cube Boz El Jidi Breakfast Les Danois Patisserie Fresh Fruit Selection C…" at bounding box center [199, 138] width 135 height 184
drag, startPoint x: 210, startPoint y: 139, endPoint x: 212, endPoint y: 47, distance: 92.2
click at [212, 47] on nav "Muhamarah Manakish Large Toasty Cube Boz El Jidi Breakfast Les Danois Patisseri…" at bounding box center [199, 138] width 135 height 184
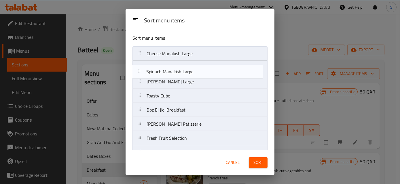
drag, startPoint x: 200, startPoint y: 122, endPoint x: 202, endPoint y: 66, distance: 55.9
click at [202, 66] on nav "Cheese Manakish Large Muhamarah Manakish Large Toasty Cube Boz El Jidi Breakfas…" at bounding box center [199, 138] width 135 height 184
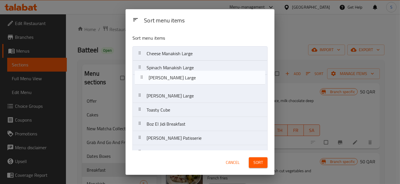
drag, startPoint x: 206, startPoint y: 139, endPoint x: 210, endPoint y: 72, distance: 67.7
click at [210, 72] on nav "Cheese Manakish Large Spinach Manakish Large Muhamarah Manakish Large Toasty Cu…" at bounding box center [199, 138] width 135 height 184
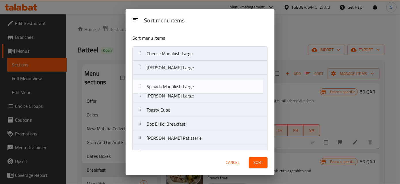
drag, startPoint x: 206, startPoint y: 68, endPoint x: 206, endPoint y: 94, distance: 26.2
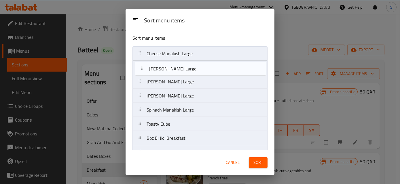
drag, startPoint x: 187, startPoint y: 140, endPoint x: 189, endPoint y: 66, distance: 73.7
click at [189, 66] on nav "Cheese Manakish Large Labneh Manakish Large Muhamarah Manakish Large Spinach Ma…" at bounding box center [199, 138] width 135 height 184
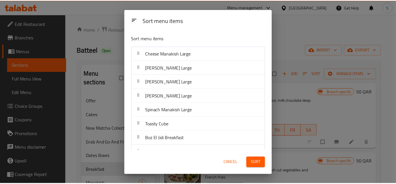
scroll to position [81, 0]
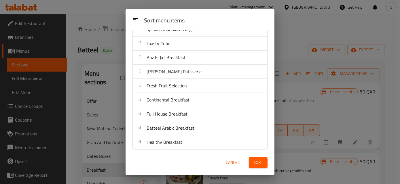
click at [253, 160] on span "Sort" at bounding box center [258, 162] width 10 height 7
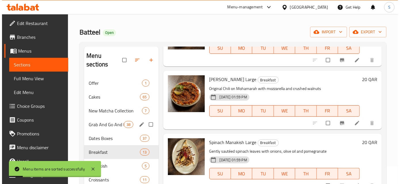
scroll to position [78, 0]
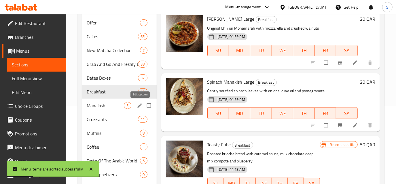
click at [141, 106] on icon "edit" at bounding box center [140, 106] width 6 height 6
checkbox input "true"
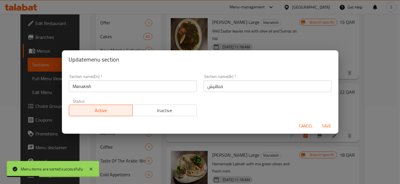
click at [143, 107] on span "Inactive" at bounding box center [164, 111] width 59 height 8
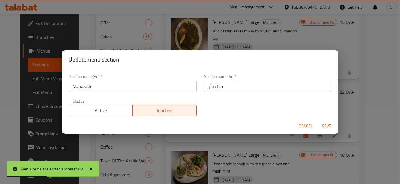
click at [325, 127] on span "Save" at bounding box center [327, 126] width 14 height 7
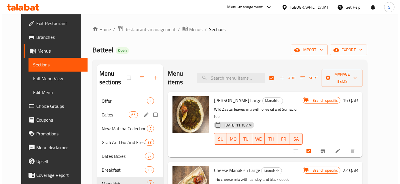
scroll to position [131, 0]
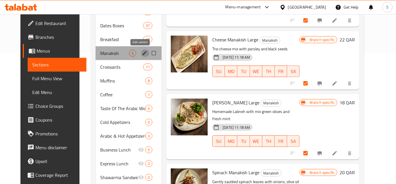
click at [142, 54] on icon "edit" at bounding box center [145, 53] width 6 height 6
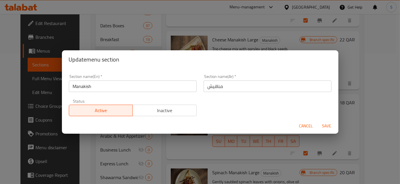
click at [183, 117] on div "Status Active Inactive" at bounding box center [132, 108] width 135 height 24
click at [180, 111] on span "Inactive" at bounding box center [164, 111] width 59 height 8
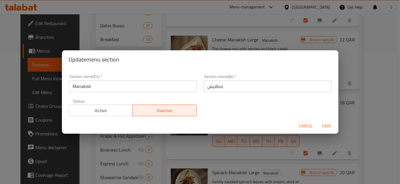
click at [332, 128] on span "Save" at bounding box center [327, 126] width 14 height 7
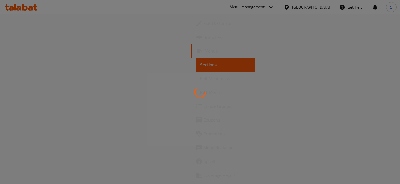
drag, startPoint x: 239, startPoint y: 69, endPoint x: 230, endPoint y: 71, distance: 8.9
click at [238, 69] on div at bounding box center [200, 92] width 400 height 184
click at [28, 67] on div at bounding box center [200, 92] width 400 height 184
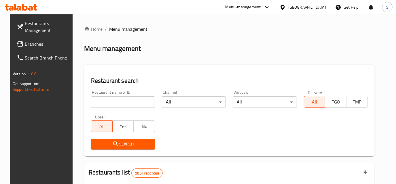
click at [132, 99] on input "search" at bounding box center [123, 102] width 64 height 12
type input "batteel"
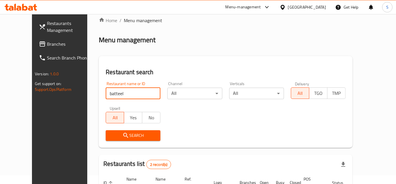
scroll to position [88, 0]
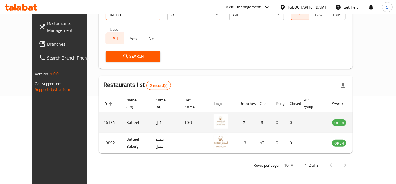
click at [368, 124] on icon "enhanced table" at bounding box center [367, 123] width 2 height 2
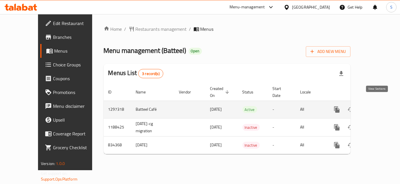
click at [378, 106] on icon "enhanced table" at bounding box center [378, 109] width 7 height 7
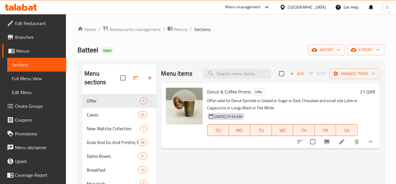
scroll to position [52, 0]
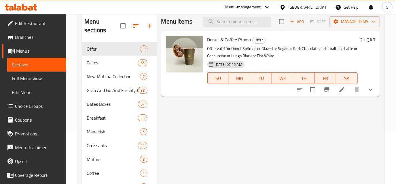
click at [240, 42] on span "Donut & Coffee Promo" at bounding box center [229, 39] width 44 height 9
copy h6 "Donut & Coffee Promo"
click at [141, 49] on icon "edit" at bounding box center [140, 48] width 7 height 7
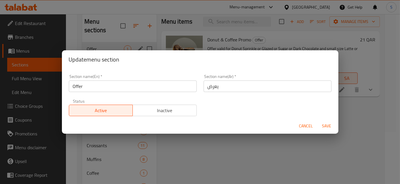
click at [178, 86] on input "Offer" at bounding box center [133, 87] width 128 height 12
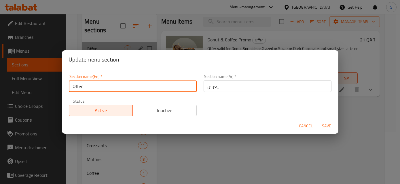
click at [178, 86] on input "Offer" at bounding box center [133, 87] width 128 height 12
paste input "Donut & Coffee Promo"
type input "Donut & Coffee Promo"
click at [242, 87] on input "يعرض" at bounding box center [268, 87] width 128 height 12
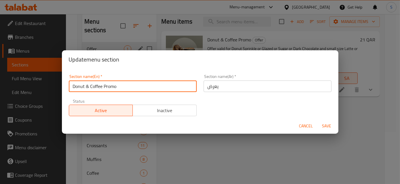
click at [242, 87] on input "يعرض" at bounding box center [268, 87] width 128 height 12
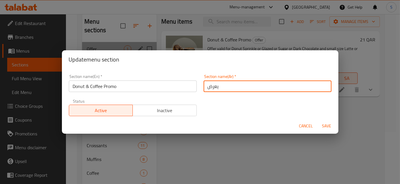
click at [242, 87] on input "يعرض" at bounding box center [268, 87] width 128 height 12
paste input "Donut & Coffee Promo"
type input "Donut & Coffee Promo"
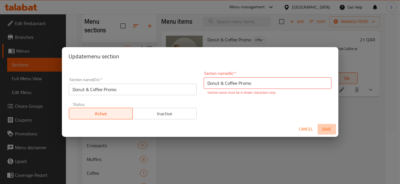
click at [329, 126] on span "Save" at bounding box center [327, 129] width 14 height 7
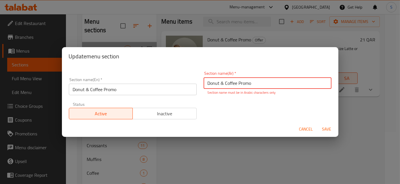
drag, startPoint x: 287, startPoint y: 84, endPoint x: 158, endPoint y: 89, distance: 129.7
click at [129, 85] on div "Section name(En)   * Donut & Coffee Promo Section name(En) * Section name(Ar)  …" at bounding box center [200, 95] width 270 height 55
click at [307, 129] on span "Cancel" at bounding box center [306, 129] width 14 height 7
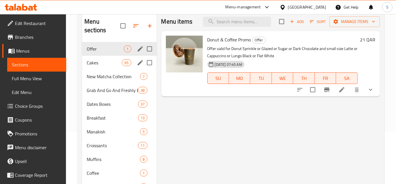
click at [117, 62] on span "Cakes" at bounding box center [104, 62] width 35 height 7
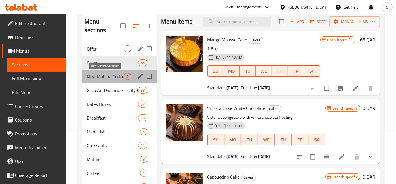
click at [119, 75] on span "New Matcha Collection" at bounding box center [105, 76] width 37 height 7
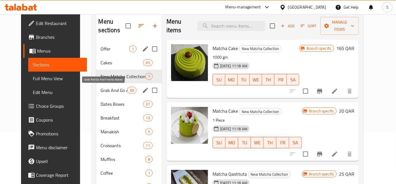
click at [107, 89] on span "Grab And Go And Freshly Baked" at bounding box center [114, 90] width 26 height 7
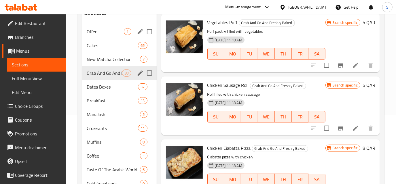
scroll to position [78, 0]
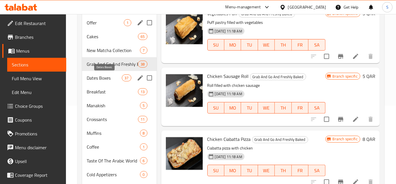
click at [110, 80] on span "Dates Boxes" at bounding box center [104, 78] width 35 height 7
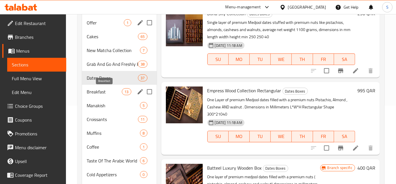
click at [111, 91] on span "Breakfast" at bounding box center [104, 91] width 35 height 7
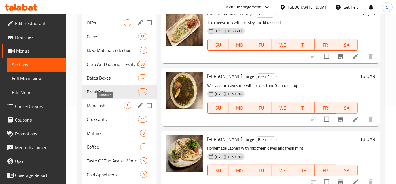
click at [116, 106] on span "Manakish" at bounding box center [105, 105] width 37 height 7
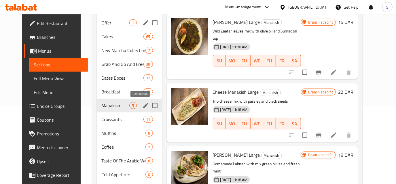
click at [143, 106] on icon "edit" at bounding box center [145, 105] width 5 height 5
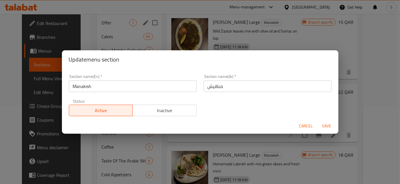
click at [181, 110] on span "Inactive" at bounding box center [164, 111] width 59 height 8
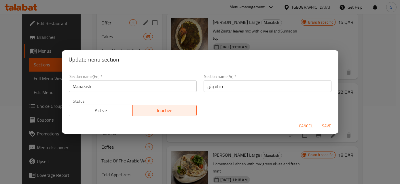
click at [327, 127] on span "Save" at bounding box center [327, 126] width 14 height 7
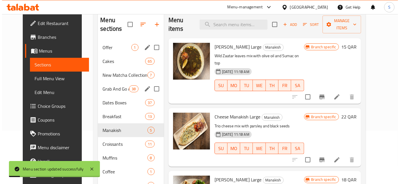
scroll to position [26, 0]
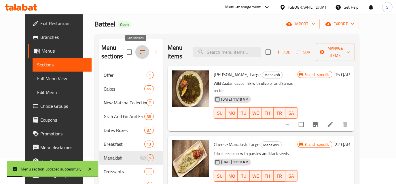
click at [139, 51] on icon "button" at bounding box center [142, 52] width 7 height 7
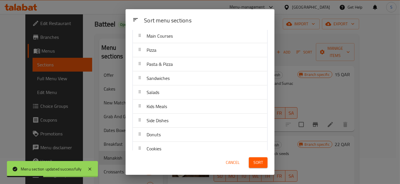
click at [171, 113] on nav "Offer Cakes New Matcha Collection Grab And Go And Freshly Baked Dates Boxes Bre…" at bounding box center [199, 79] width 135 height 636
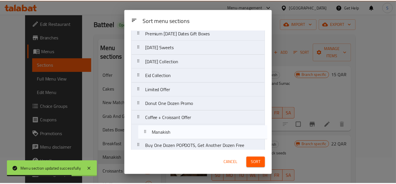
scroll to position [530, 0]
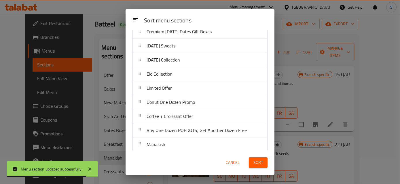
click at [252, 161] on button "Sort" at bounding box center [258, 163] width 19 height 11
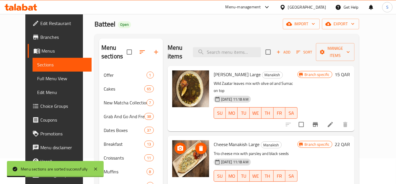
scroll to position [52, 0]
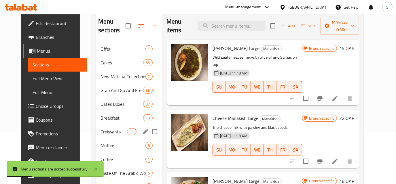
click at [102, 129] on span "Croissants" at bounding box center [113, 131] width 26 height 7
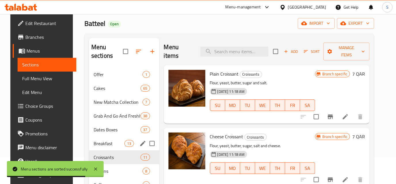
scroll to position [53, 0]
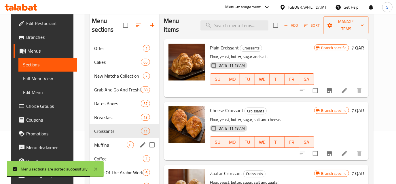
click at [119, 148] on span "Muffins" at bounding box center [110, 145] width 33 height 7
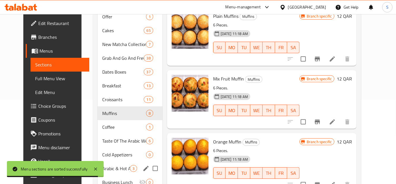
scroll to position [105, 0]
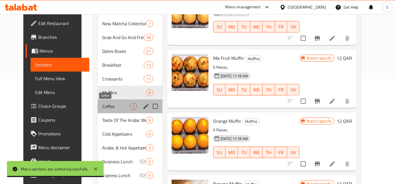
click at [114, 110] on span "Coffee" at bounding box center [116, 106] width 28 height 7
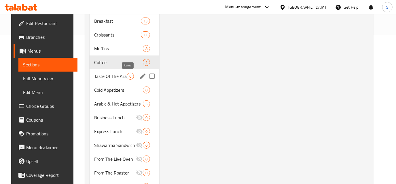
scroll to position [157, 0]
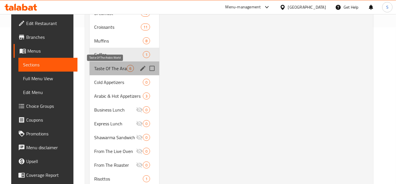
click at [108, 68] on span "Taste Of The Arabic World" at bounding box center [110, 68] width 33 height 7
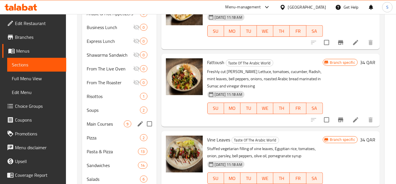
scroll to position [262, 0]
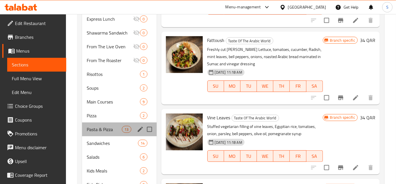
click at [122, 135] on div "Pasta & Pizza 13" at bounding box center [119, 130] width 74 height 14
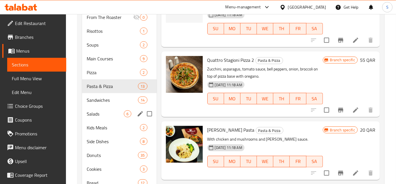
scroll to position [314, 0]
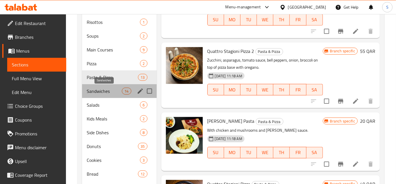
click at [106, 90] on span "Sandwiches" at bounding box center [104, 91] width 35 height 7
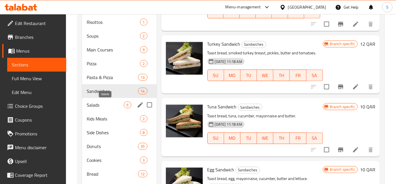
click at [119, 104] on span "Salads" at bounding box center [105, 105] width 37 height 7
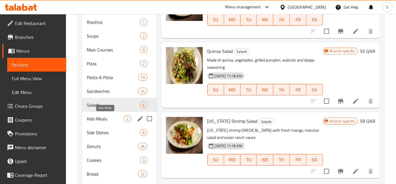
click at [117, 121] on span "Kids Meals" at bounding box center [105, 118] width 37 height 7
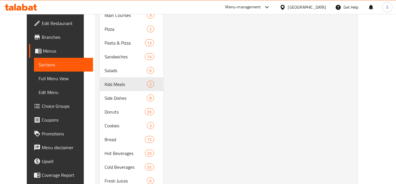
scroll to position [340, 0]
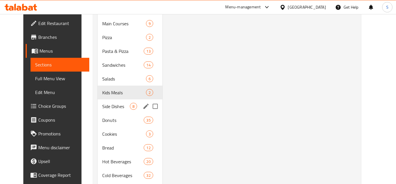
click at [98, 110] on div "Side Dishes 8" at bounding box center [130, 107] width 65 height 14
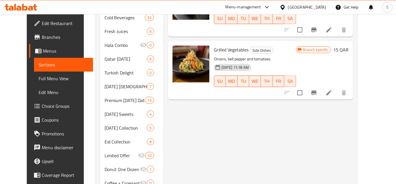
scroll to position [550, 0]
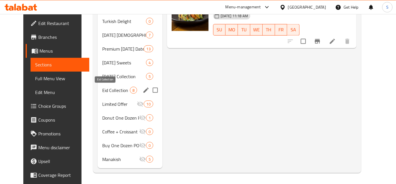
click at [102, 87] on span "Eid Collection" at bounding box center [116, 90] width 28 height 7
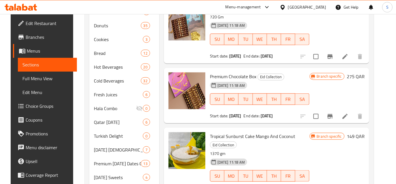
scroll to position [471, 0]
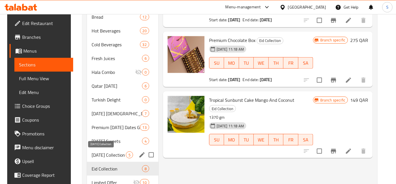
click at [111, 155] on span "[DATE] Collection" at bounding box center [109, 155] width 34 height 7
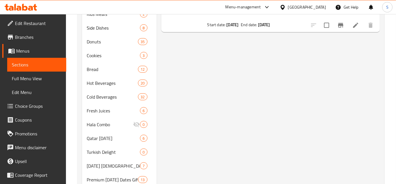
scroll to position [497, 0]
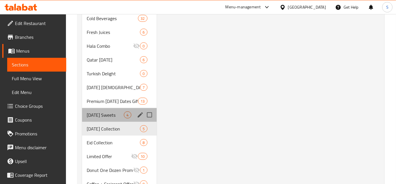
click at [116, 118] on div "Ramadan Sweets 4" at bounding box center [119, 115] width 74 height 14
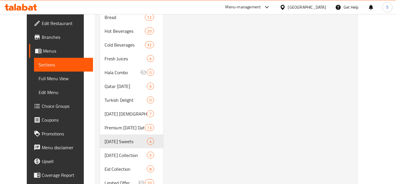
scroll to position [497, 0]
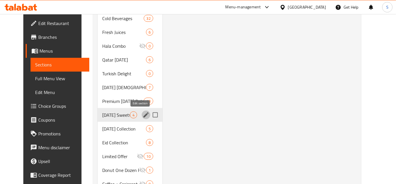
click at [143, 113] on icon "edit" at bounding box center [146, 115] width 7 height 7
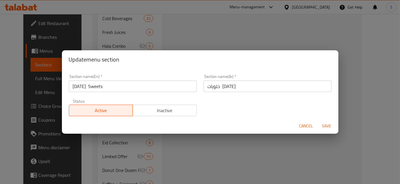
click at [76, 87] on input "[DATE] Sweets" at bounding box center [133, 87] width 128 height 12
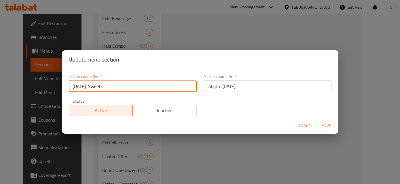
click at [76, 87] on input "[DATE] Sweets" at bounding box center [133, 87] width 128 height 12
type input "Arabic Sweets"
click at [207, 86] on input "حلويات رمضان" at bounding box center [268, 87] width 128 height 12
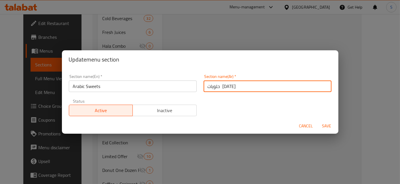
click at [207, 86] on input "حلويات رمضان" at bounding box center [268, 87] width 128 height 12
click at [209, 88] on input "حلويات رمضان" at bounding box center [268, 87] width 128 height 12
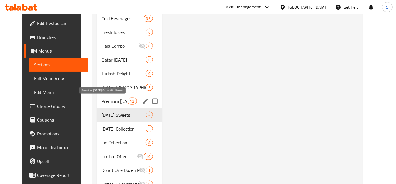
click at [109, 98] on span "Premium [DATE] Dates Gift Boxes" at bounding box center [115, 101] width 26 height 7
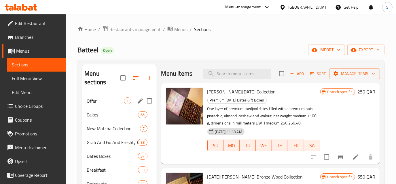
click at [103, 96] on div "Offer 1" at bounding box center [119, 101] width 74 height 14
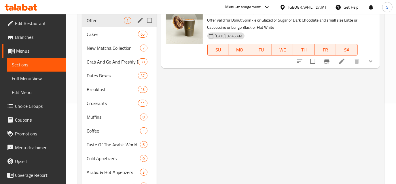
scroll to position [131, 0]
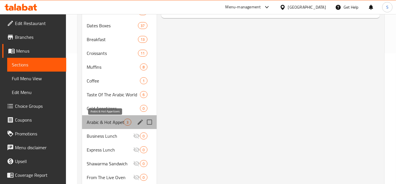
click at [114, 124] on span "Arabic & Hot Appetizers" at bounding box center [105, 122] width 37 height 7
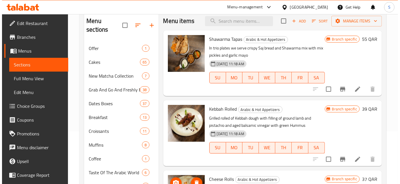
scroll to position [26, 0]
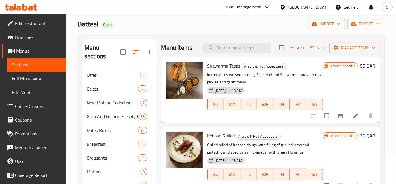
click at [135, 51] on icon "button" at bounding box center [135, 52] width 7 height 7
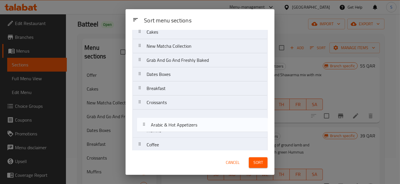
drag, startPoint x: 185, startPoint y: 78, endPoint x: 191, endPoint y: 124, distance: 46.5
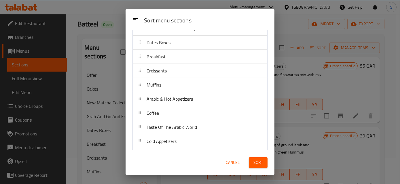
scroll to position [89, 0]
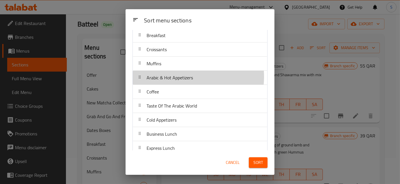
drag, startPoint x: 181, startPoint y: 76, endPoint x: 183, endPoint y: 95, distance: 19.1
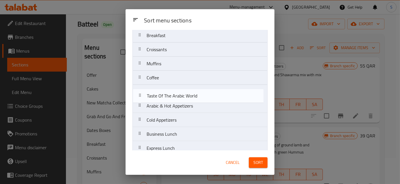
drag, startPoint x: 194, startPoint y: 106, endPoint x: 196, endPoint y: 90, distance: 16.2
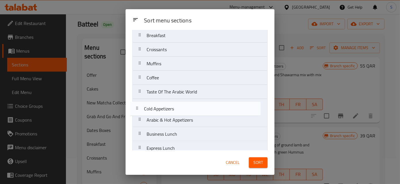
drag, startPoint x: 204, startPoint y: 119, endPoint x: 200, endPoint y: 107, distance: 12.9
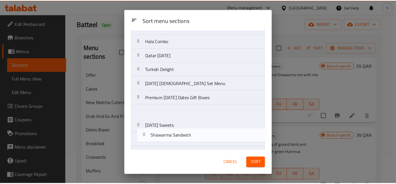
scroll to position [530, 0]
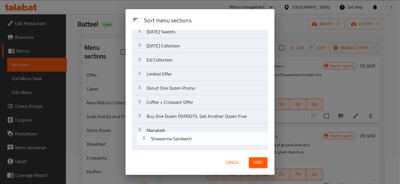
drag, startPoint x: 198, startPoint y: 86, endPoint x: 203, endPoint y: 120, distance: 33.9
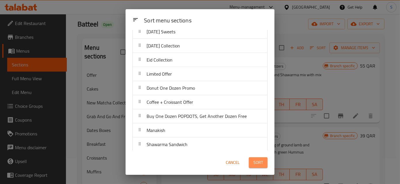
click at [263, 165] on span "Sort" at bounding box center [258, 162] width 10 height 7
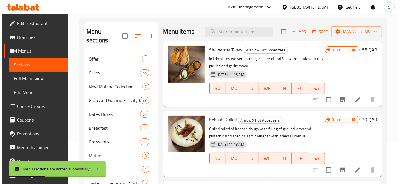
scroll to position [0, 0]
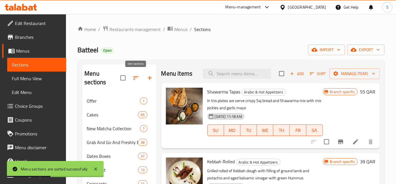
click at [137, 75] on icon "button" at bounding box center [135, 78] width 7 height 7
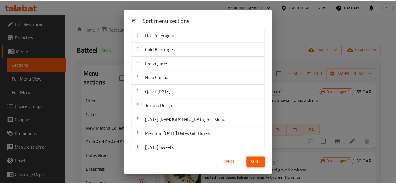
scroll to position [425, 0]
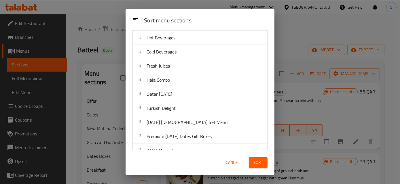
click at [238, 165] on span "Cancel" at bounding box center [233, 162] width 14 height 7
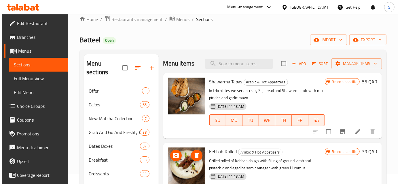
scroll to position [0, 0]
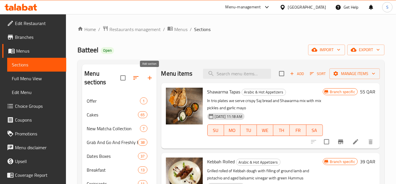
click at [143, 78] on button "button" at bounding box center [150, 78] width 14 height 14
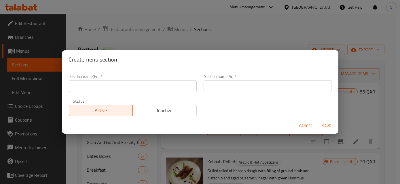
click at [301, 125] on span "Cancel" at bounding box center [306, 126] width 14 height 7
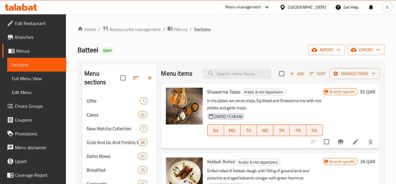
click at [137, 83] on button "button" at bounding box center [136, 78] width 14 height 14
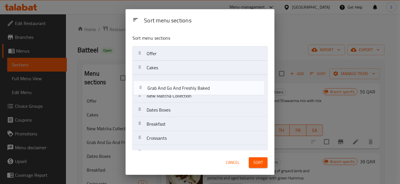
drag, startPoint x: 180, startPoint y: 92, endPoint x: 181, endPoint y: 80, distance: 12.7
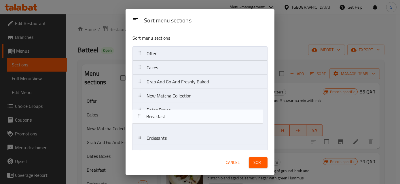
scroll to position [0, 0]
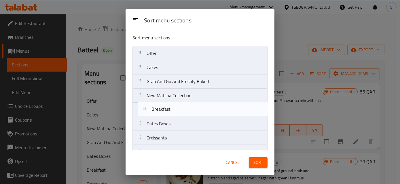
drag, startPoint x: 227, startPoint y: 127, endPoint x: 232, endPoint y: 111, distance: 16.9
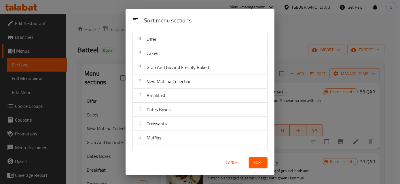
scroll to position [26, 0]
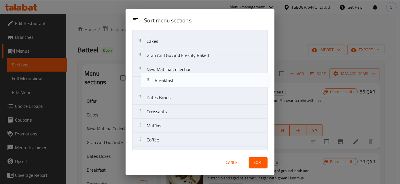
drag, startPoint x: 219, startPoint y: 83, endPoint x: 228, endPoint y: 79, distance: 10.4
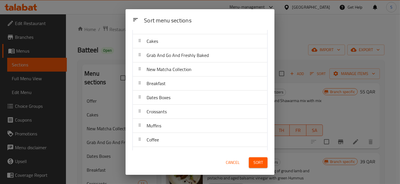
scroll to position [27, 0]
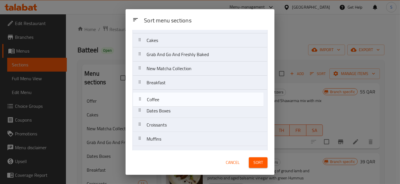
drag, startPoint x: 213, startPoint y: 139, endPoint x: 213, endPoint y: 95, distance: 44.1
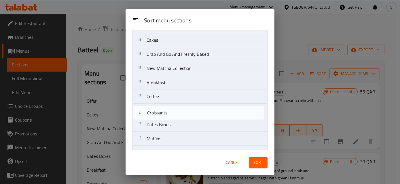
drag, startPoint x: 205, startPoint y: 124, endPoint x: 205, endPoint y: 111, distance: 12.7
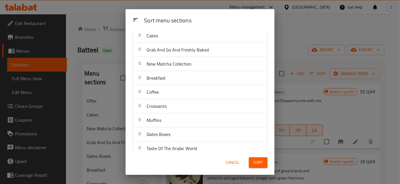
scroll to position [58, 0]
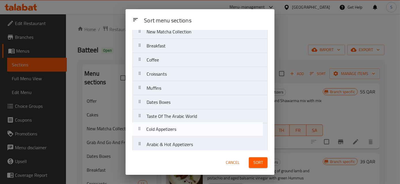
drag, startPoint x: 213, startPoint y: 138, endPoint x: 211, endPoint y: 128, distance: 9.9
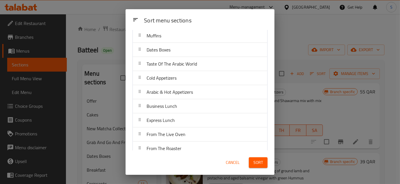
scroll to position [143, 0]
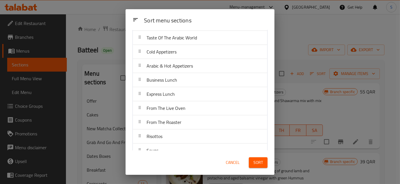
click at [252, 160] on button "Sort" at bounding box center [258, 163] width 19 height 11
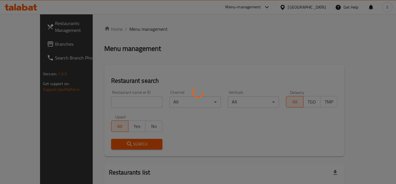
click at [129, 104] on div at bounding box center [198, 92] width 396 height 184
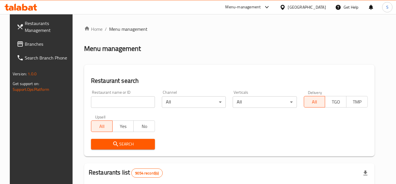
click at [130, 104] on input "search" at bounding box center [123, 102] width 64 height 12
type input "batteel"
click button "Search" at bounding box center [123, 144] width 64 height 11
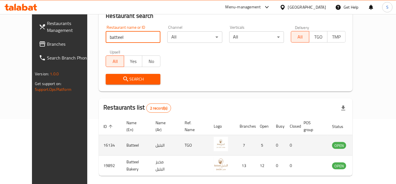
scroll to position [88, 0]
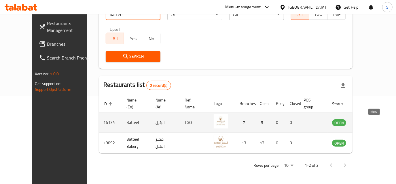
click at [368, 122] on icon "enhanced table" at bounding box center [367, 123] width 2 height 2
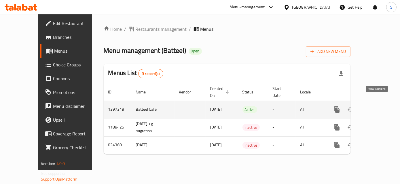
click at [375, 106] on icon "enhanced table" at bounding box center [378, 109] width 7 height 7
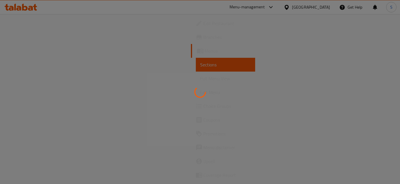
click at [28, 23] on div at bounding box center [200, 92] width 400 height 184
click at [53, 34] on div at bounding box center [200, 92] width 400 height 184
click at [53, 33] on div at bounding box center [200, 92] width 400 height 184
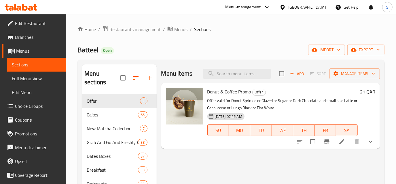
click at [47, 27] on link "Edit Restaurant" at bounding box center [34, 23] width 64 height 14
